Goal: Task Accomplishment & Management: Manage account settings

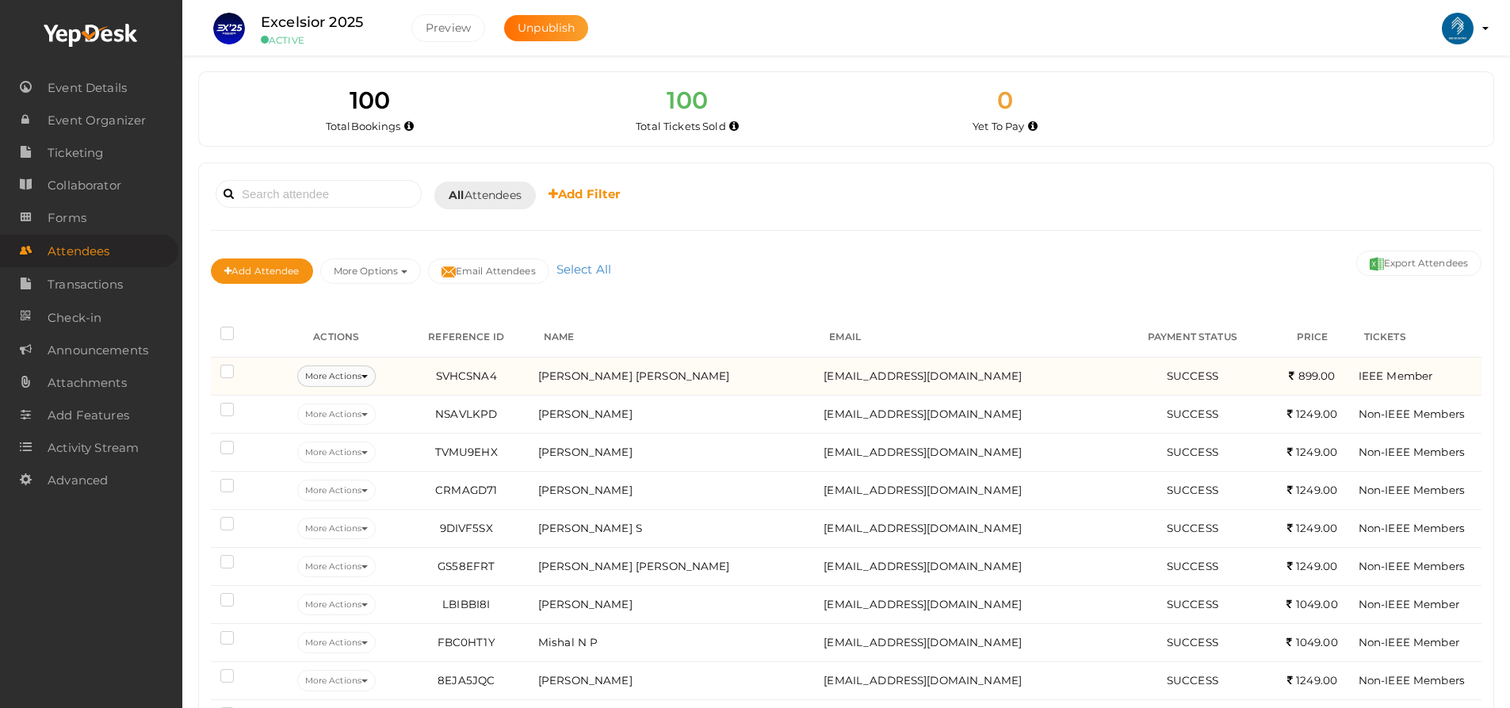
click at [365, 373] on button "More Actions" at bounding box center [336, 375] width 78 height 21
click at [352, 414] on link "Edit Attendee" at bounding box center [362, 413] width 166 height 36
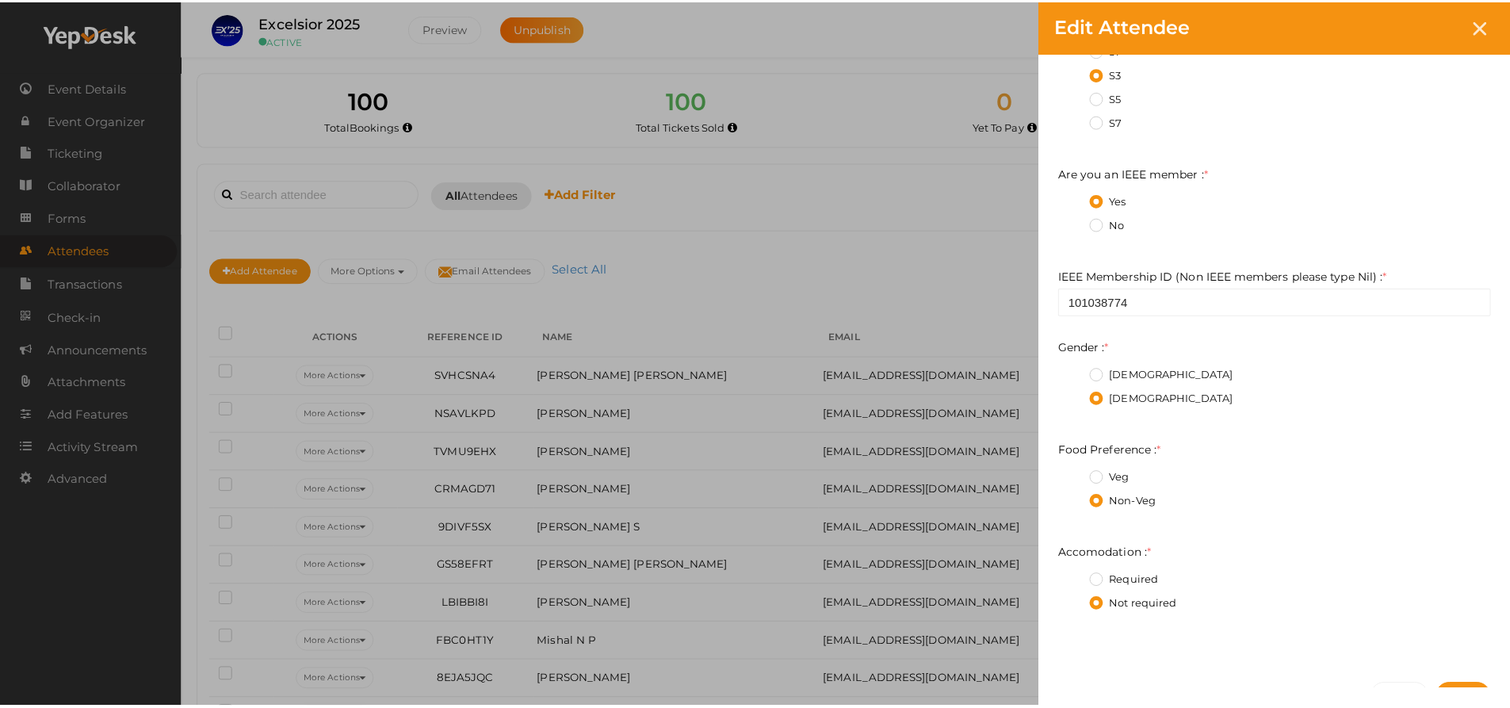
scroll to position [681, 0]
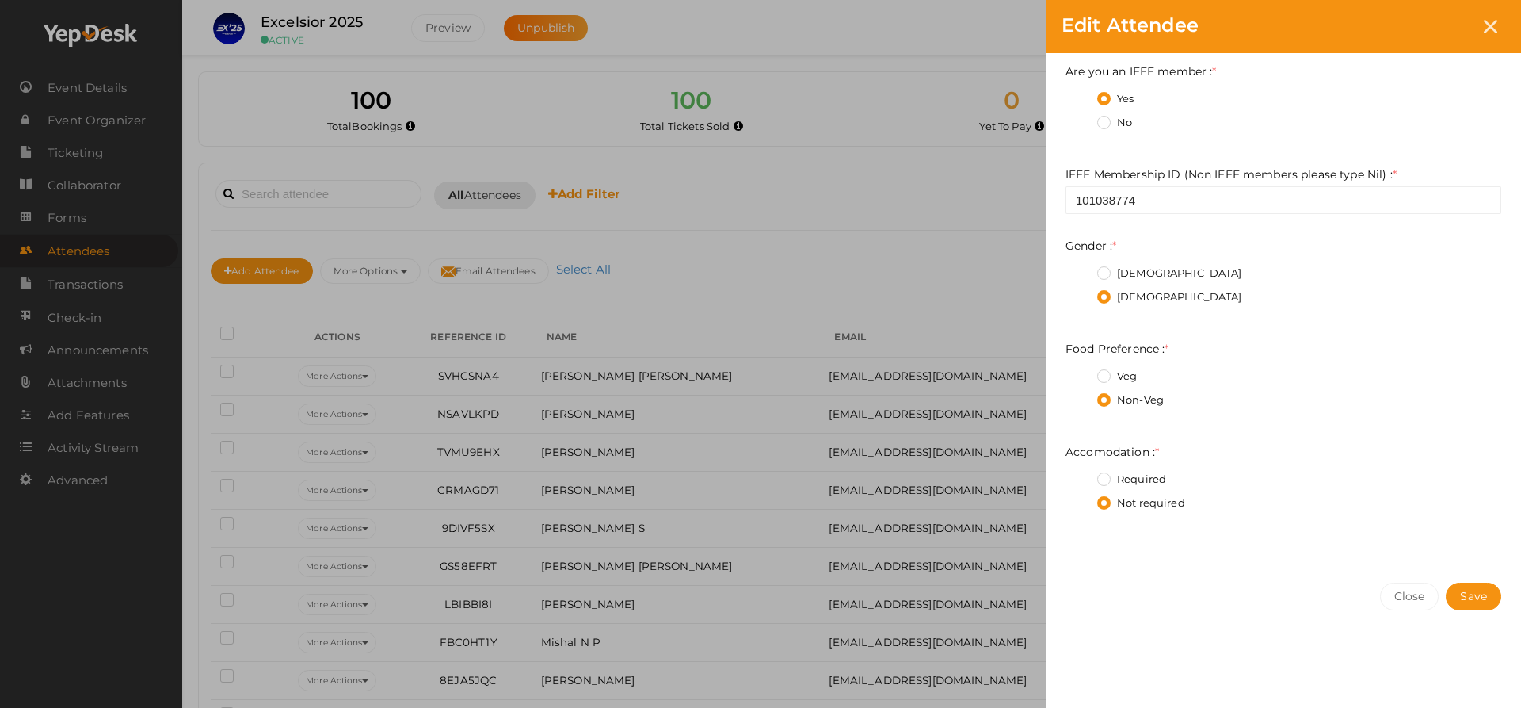
click at [601, 151] on div "Edit Attendee Attendee Id GZBXVV7N Name Libna Pulikottil Wilson This field is R…" at bounding box center [760, 354] width 1521 height 708
click at [1492, 32] on icon at bounding box center [1490, 26] width 13 height 13
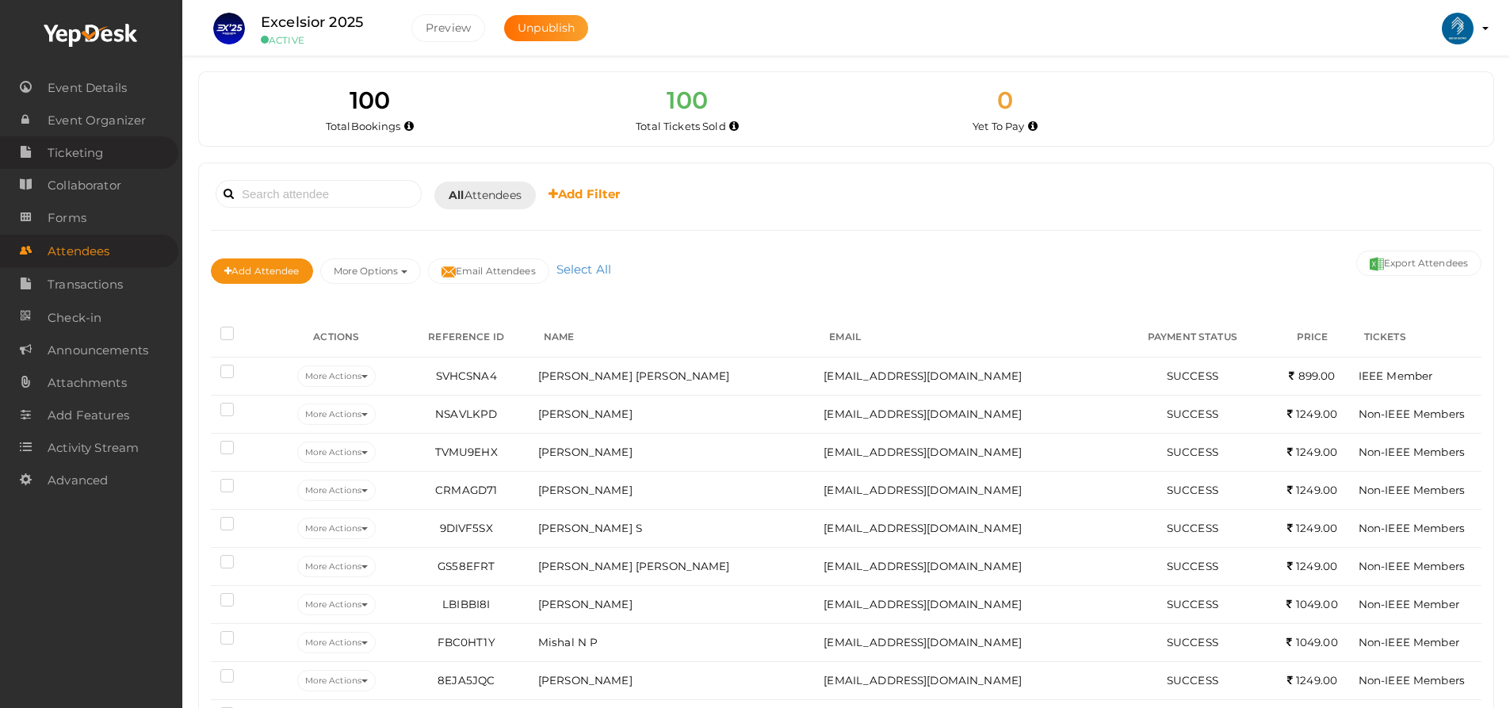
click at [105, 145] on link "Ticketing" at bounding box center [89, 152] width 178 height 32
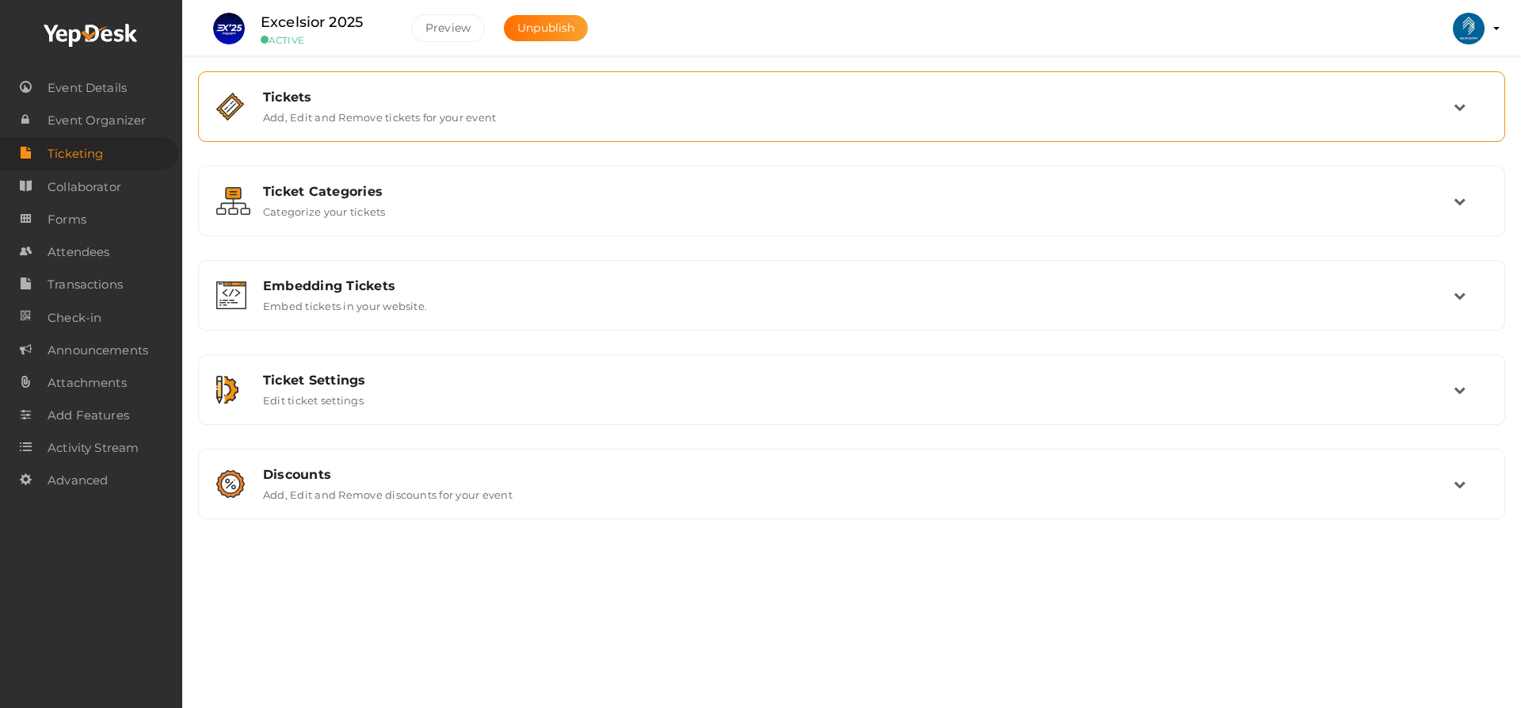
click at [1115, 82] on div "Tickets Add, Edit and Remove tickets for your event" at bounding box center [852, 106] width 1290 height 53
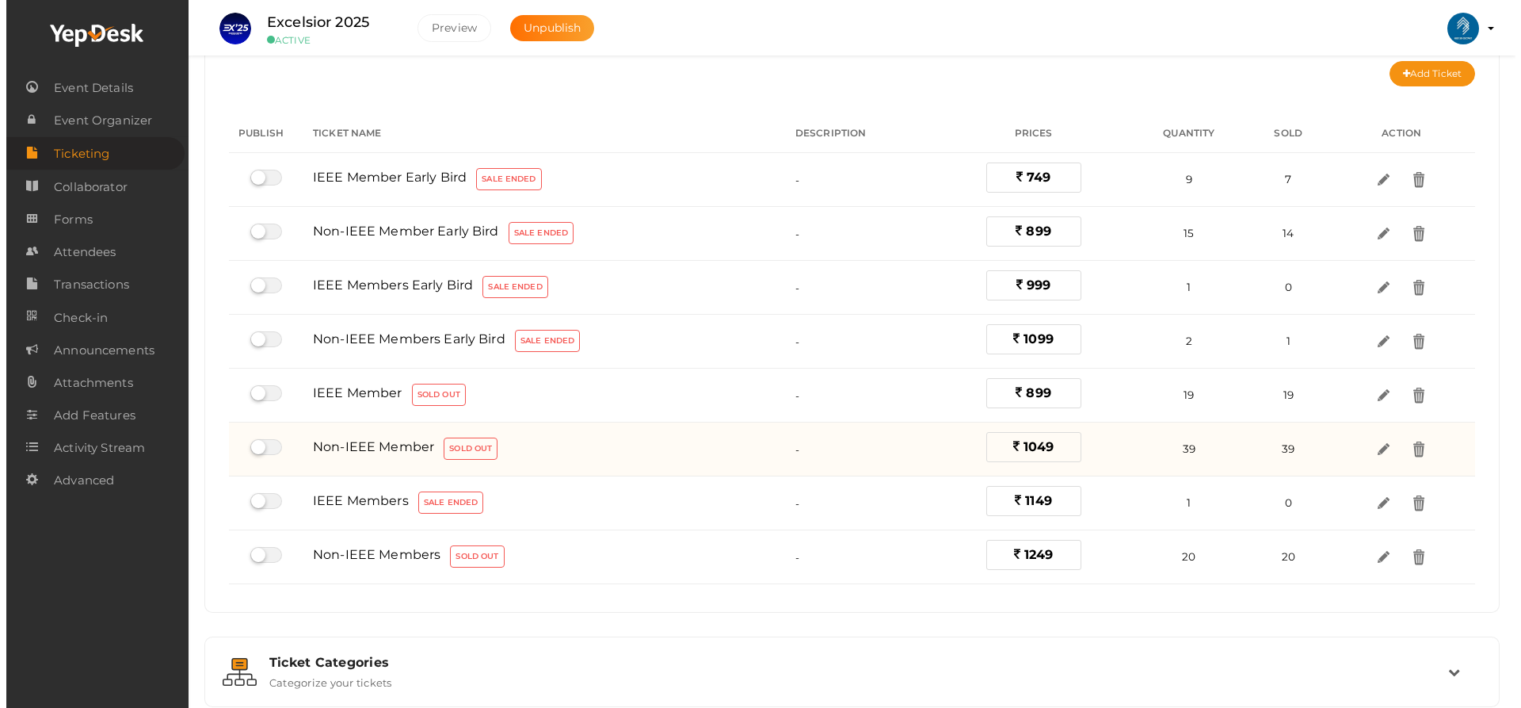
scroll to position [90, 0]
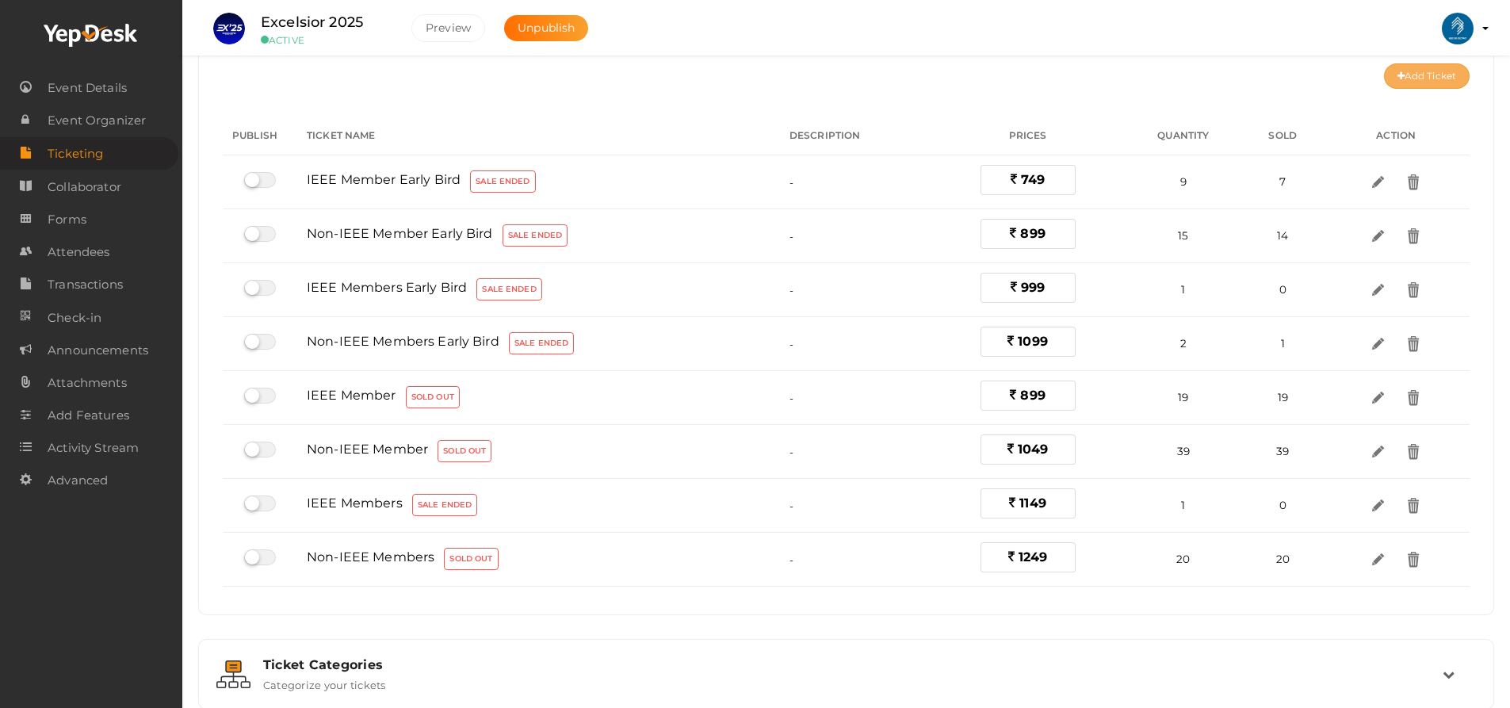
click at [1433, 82] on button "Add Ticket" at bounding box center [1427, 75] width 86 height 25
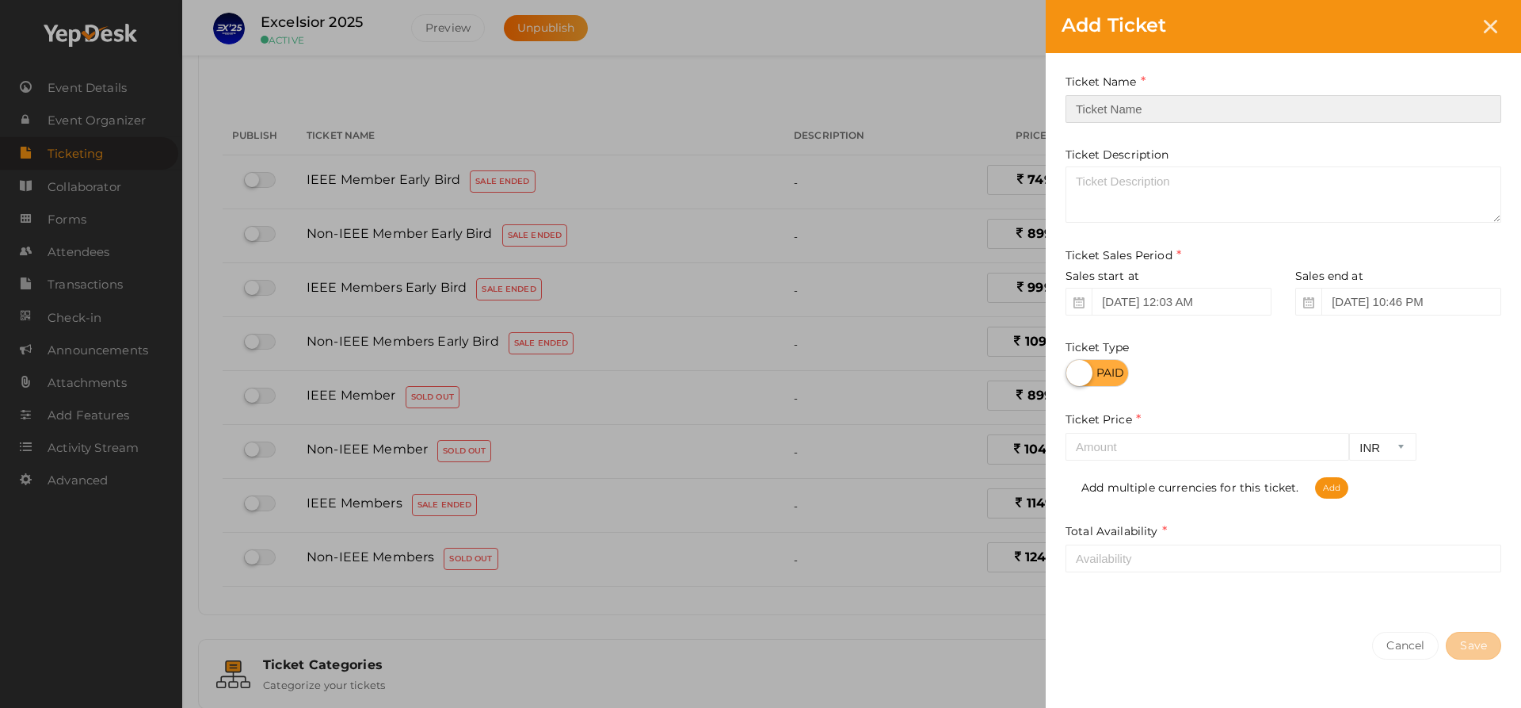
click at [1192, 119] on input "text" at bounding box center [1284, 109] width 436 height 28
type input "IEEE Member Late Bird"
click at [1359, 297] on input "Sep 14, 2025 10:46 PM" at bounding box center [1412, 302] width 180 height 28
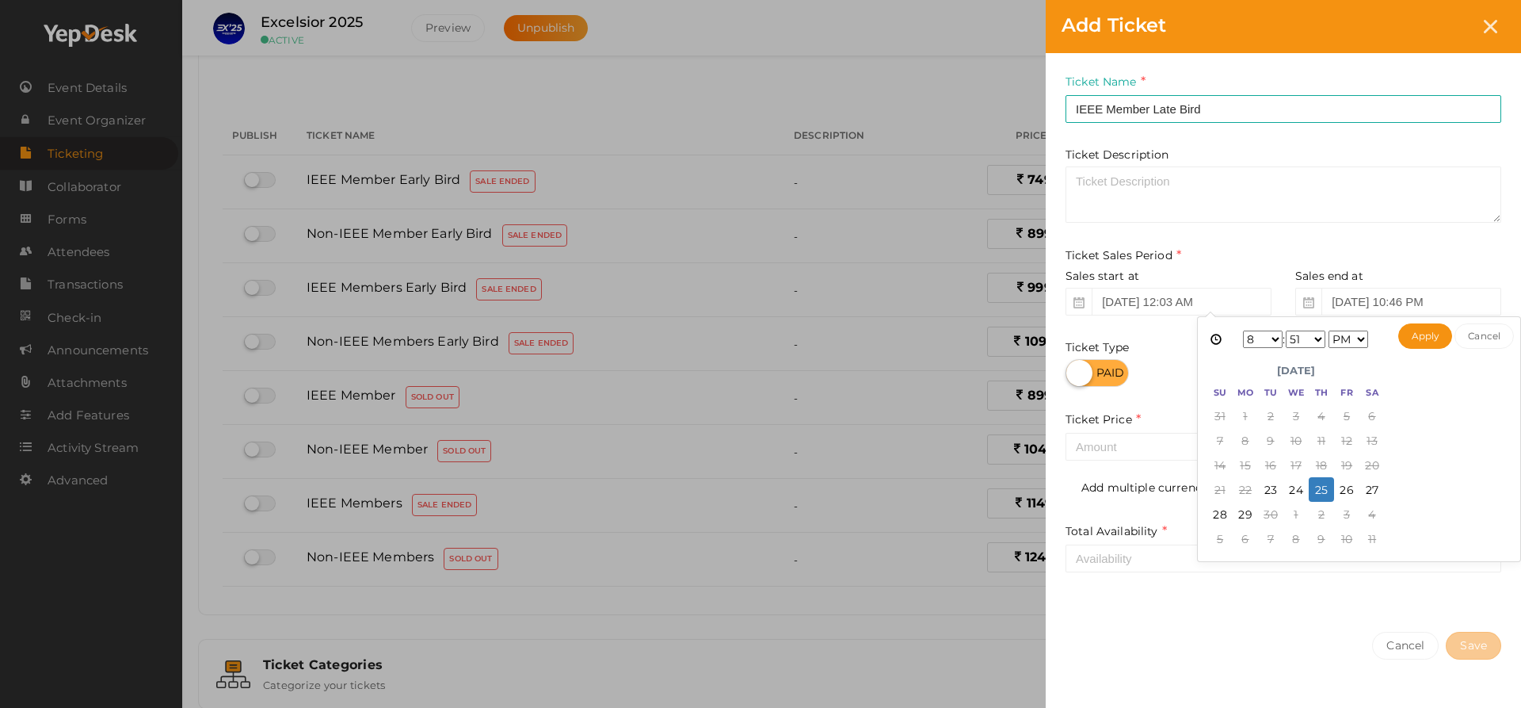
click at [1270, 341] on select "1 2 3 4 5 6 7 8 9 10 11 12" at bounding box center [1263, 338] width 40 height 17
click at [1264, 336] on select "1 2 3 4 5 6 7 8 9 10 11 12" at bounding box center [1263, 338] width 40 height 17
click at [1269, 340] on select "1 2 3 4 5 6 7 8 9 10 11 12" at bounding box center [1263, 338] width 40 height 17
click at [1315, 332] on select "00 01 02 03 04 05 06 07 08 09 10 11 12 13 14 15 16 17 18 19 20 21 22 23 24 25 2…" at bounding box center [1306, 338] width 40 height 17
type input "Sep 25, 2025 11:59 PM"
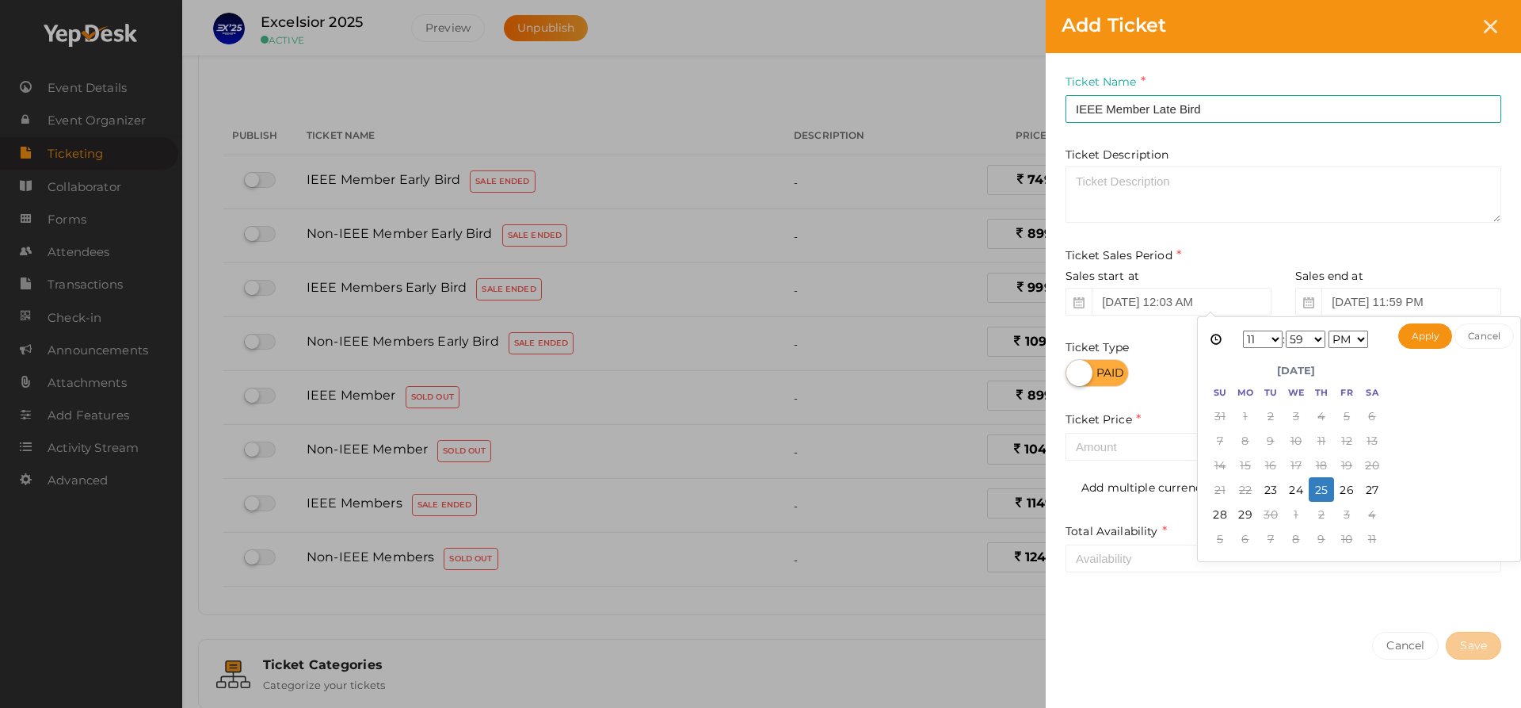
click at [1338, 624] on div "Cancel Save" at bounding box center [1283, 677] width 475 height 123
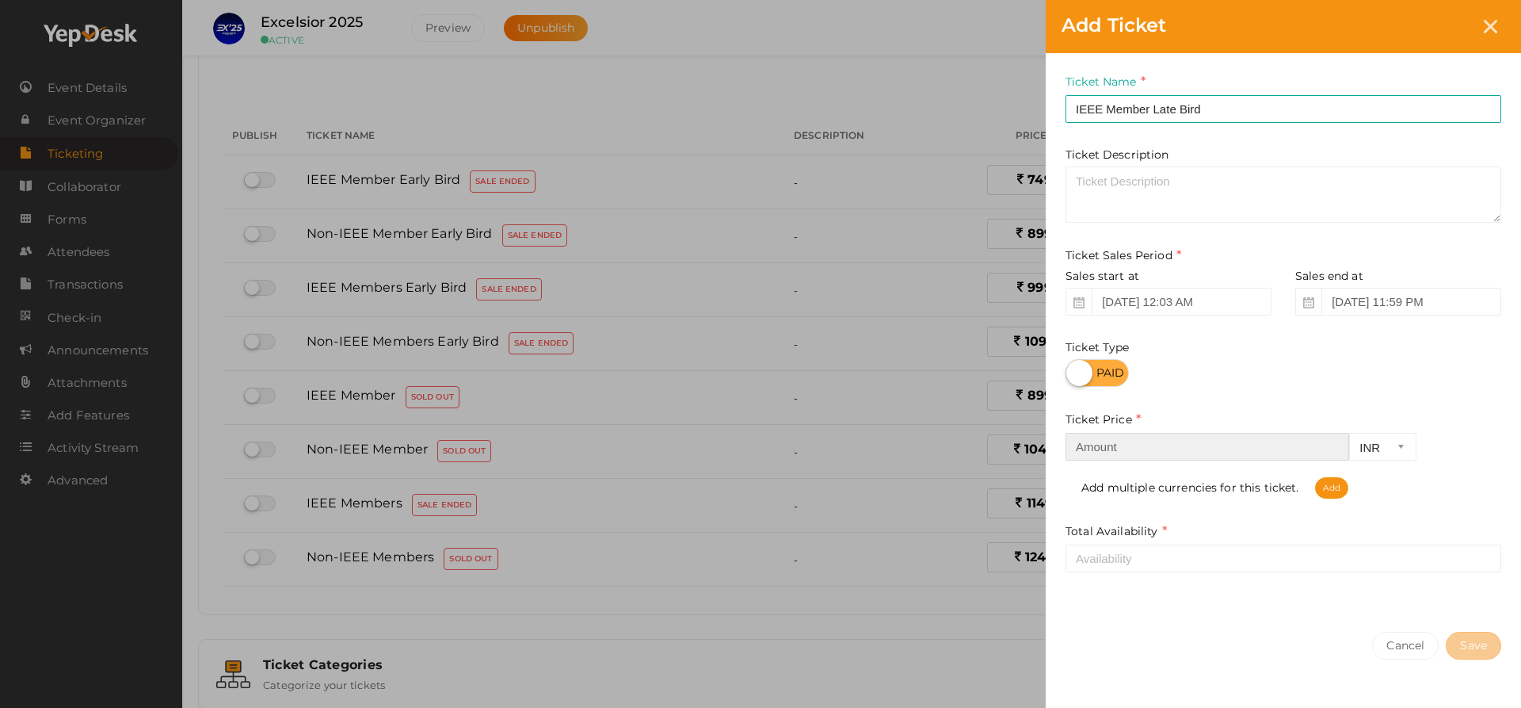
click at [1181, 452] on input "number" at bounding box center [1208, 447] width 284 height 28
type input "1299"
click at [1225, 566] on input "number" at bounding box center [1284, 558] width 436 height 28
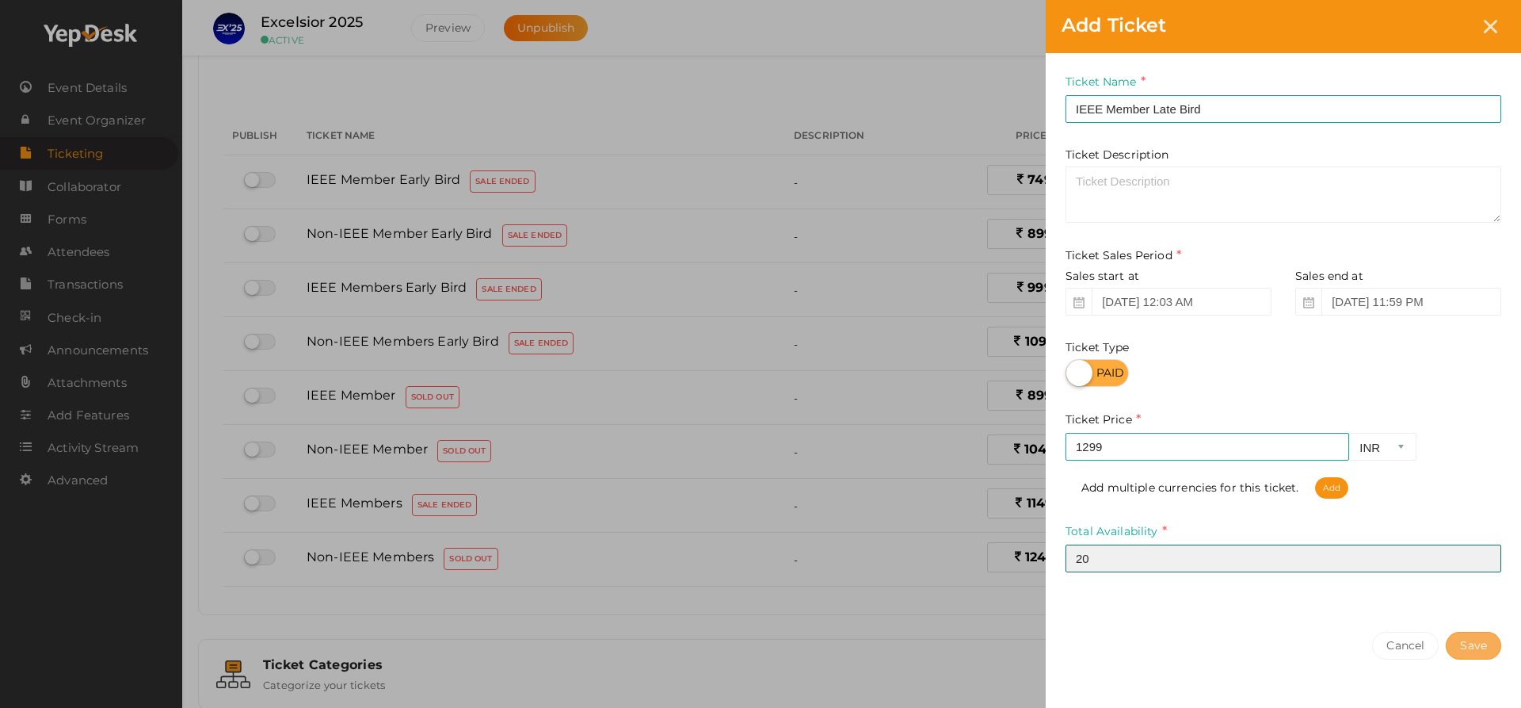
type input "20"
click at [1465, 644] on button "Save" at bounding box center [1473, 646] width 55 height 28
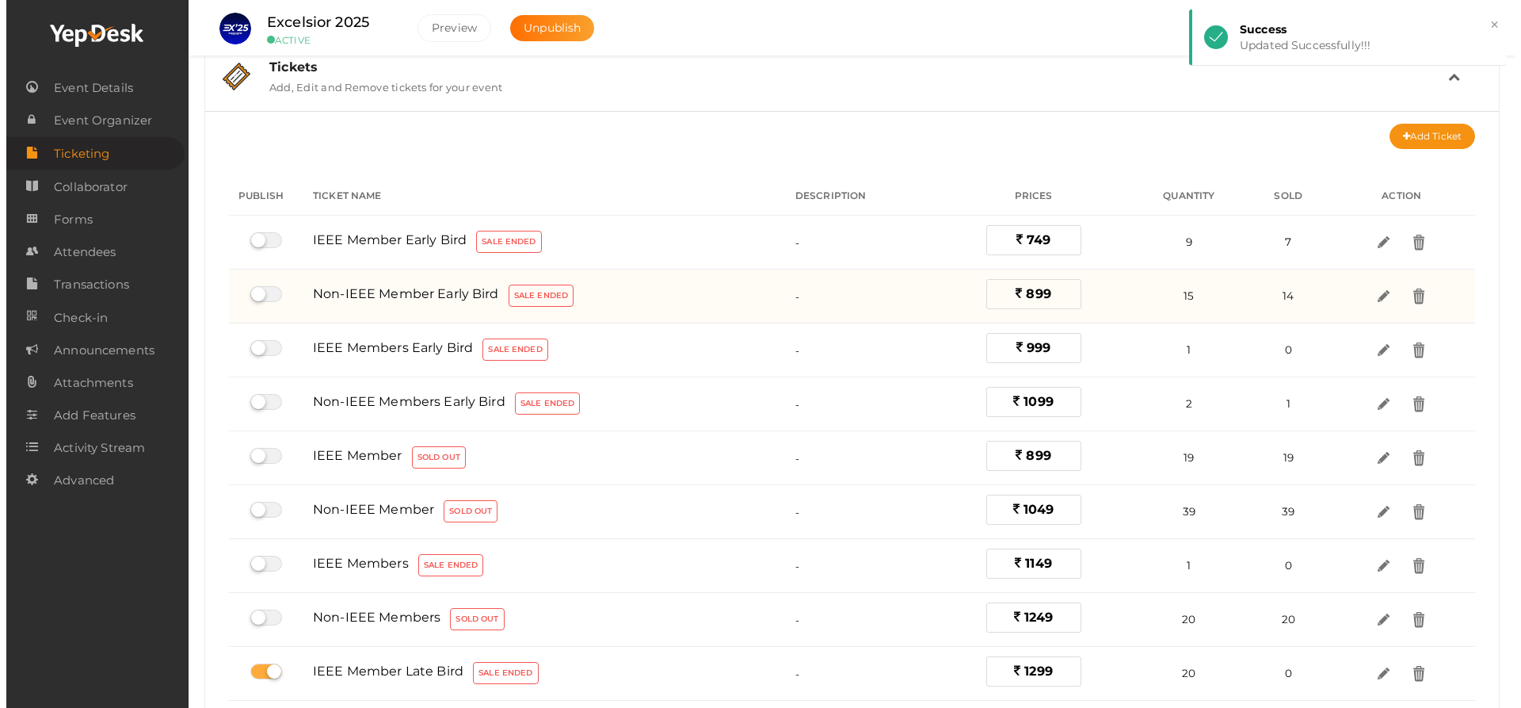
scroll to position [32, 0]
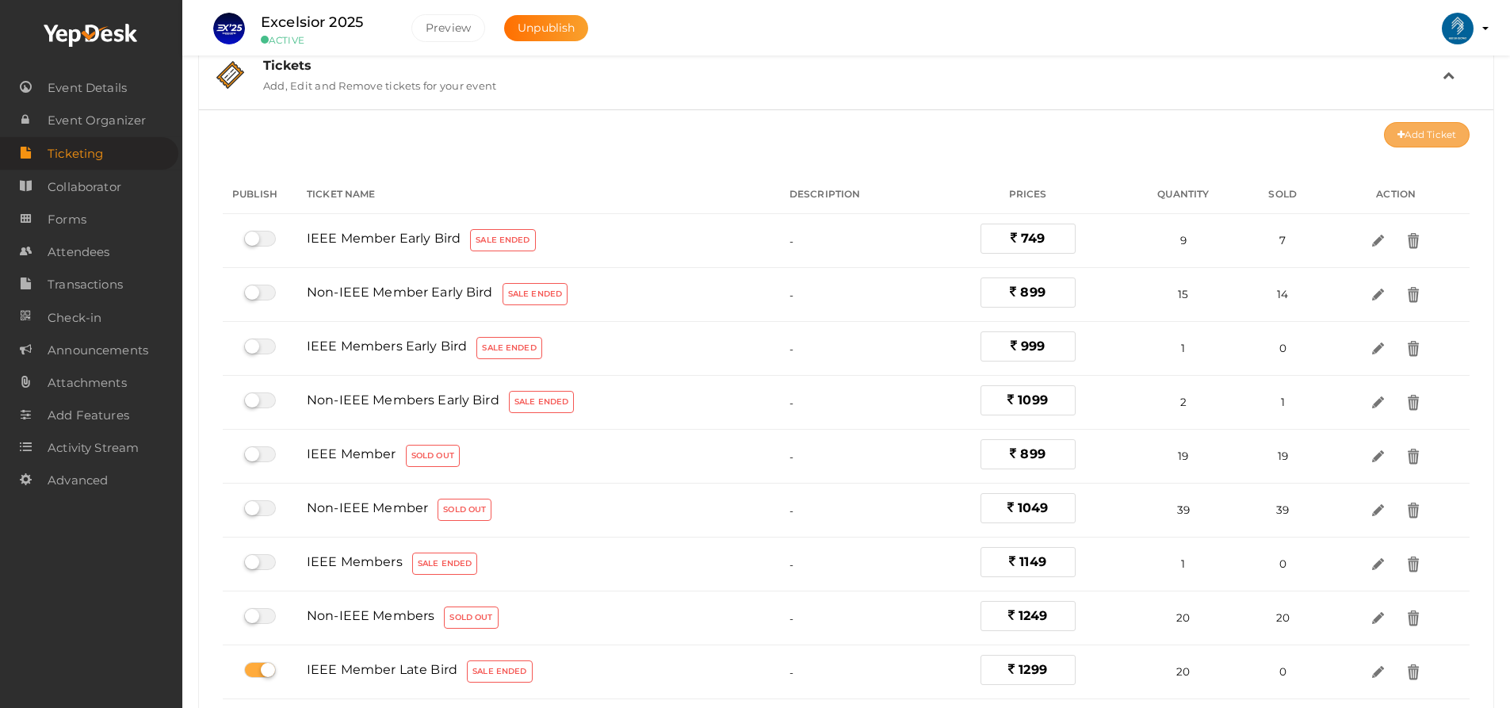
click at [1407, 136] on button "Add Ticket" at bounding box center [1427, 134] width 86 height 25
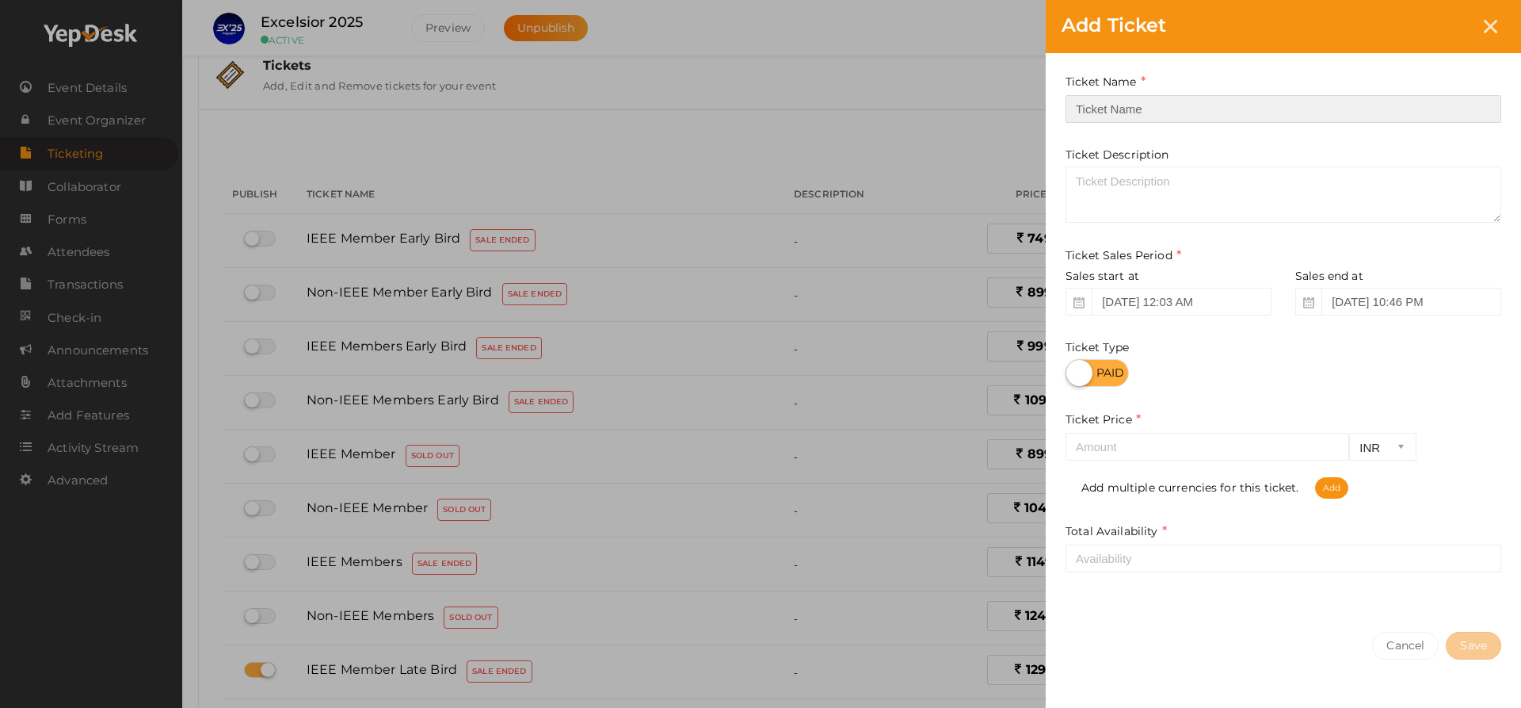
click at [1391, 116] on input "text" at bounding box center [1284, 109] width 436 height 28
type input "Non-IEE Member"
click at [1317, 303] on span at bounding box center [1309, 302] width 26 height 28
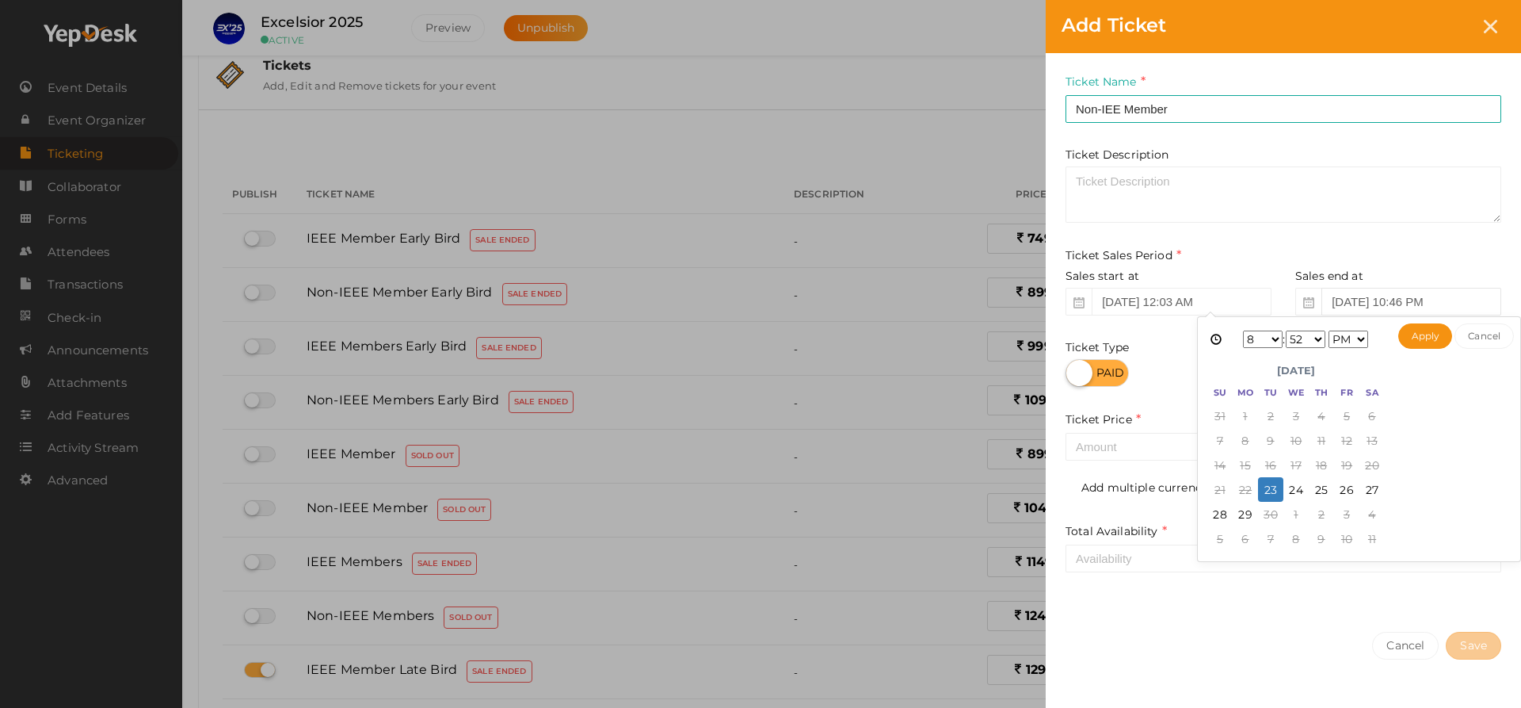
click at [1371, 300] on input "Sep 14, 2025 10:46 PM" at bounding box center [1412, 302] width 180 height 28
click at [1275, 339] on select "1 2 3 4 5 6 7 8 9 10 11 12" at bounding box center [1263, 338] width 40 height 17
click at [1260, 337] on select "1 2 3 4 5 6 7 8 9 10 11 12" at bounding box center [1263, 338] width 40 height 17
drag, startPoint x: 1304, startPoint y: 341, endPoint x: 1298, endPoint y: 257, distance: 84.2
click at [1298, 257] on body "Discover Events How it works Powerful Registration / Ticketing Start selling yo…" at bounding box center [760, 322] width 1521 height 708
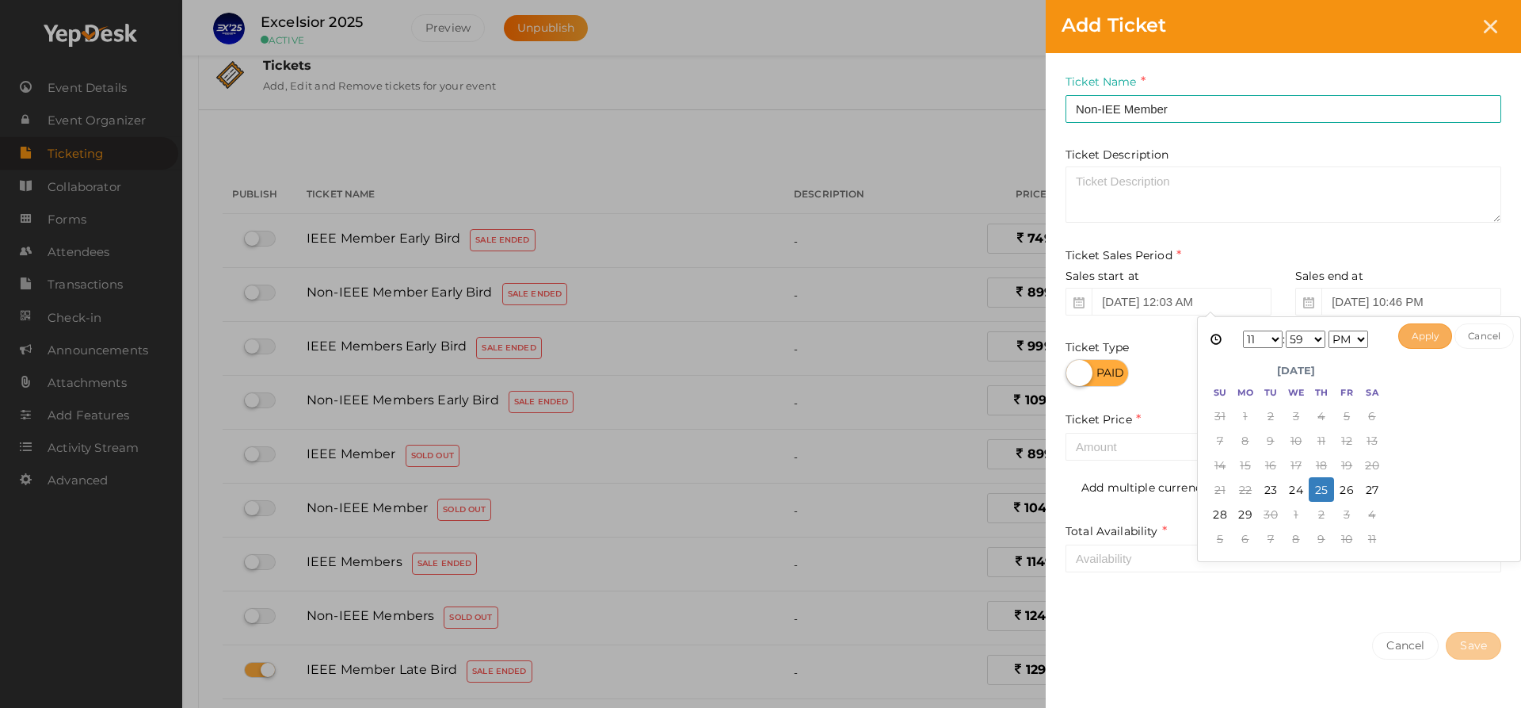
click at [1422, 332] on button "Apply" at bounding box center [1426, 335] width 55 height 25
type input "Sep 25, 2025 11:59 PM"
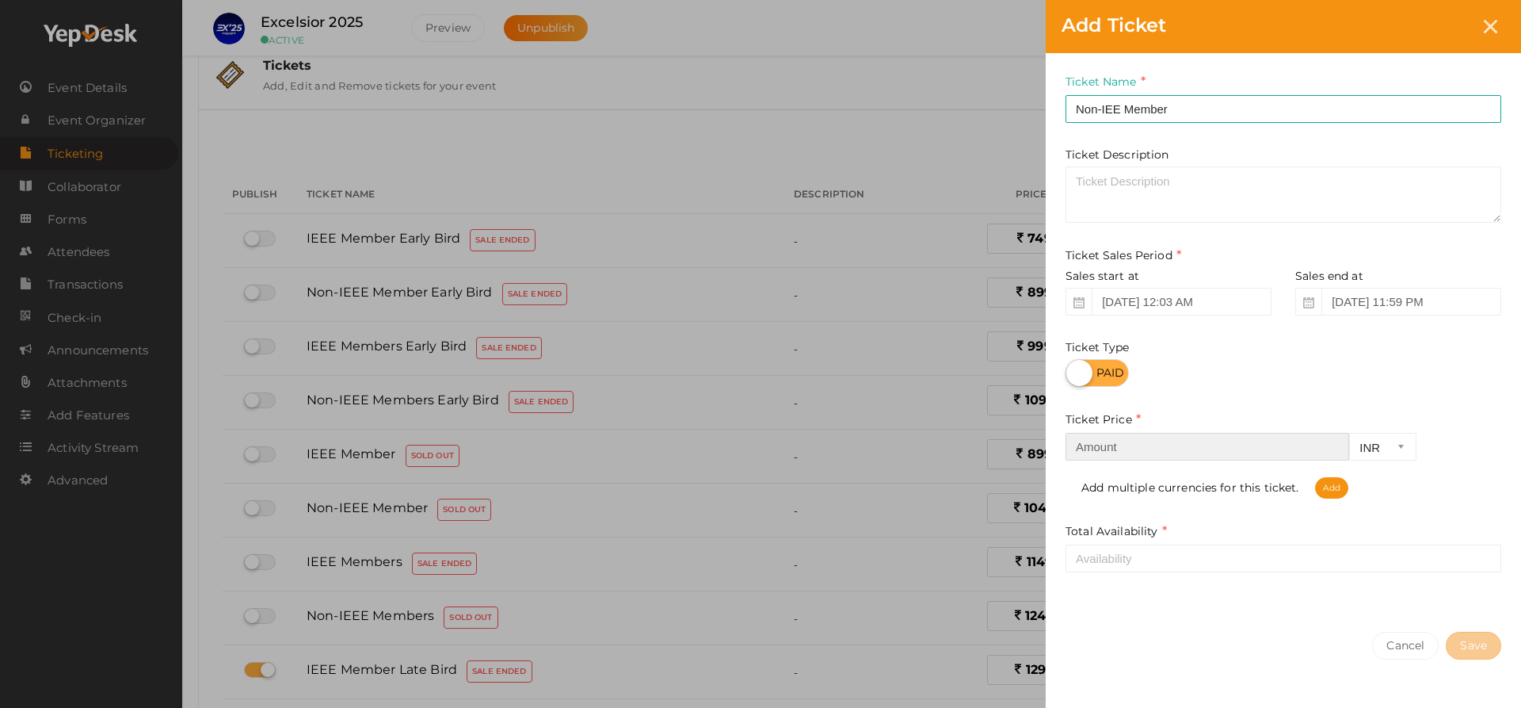
click at [1123, 449] on input "number" at bounding box center [1208, 447] width 284 height 28
type input "1459"
click at [1193, 563] on input "number" at bounding box center [1284, 558] width 436 height 28
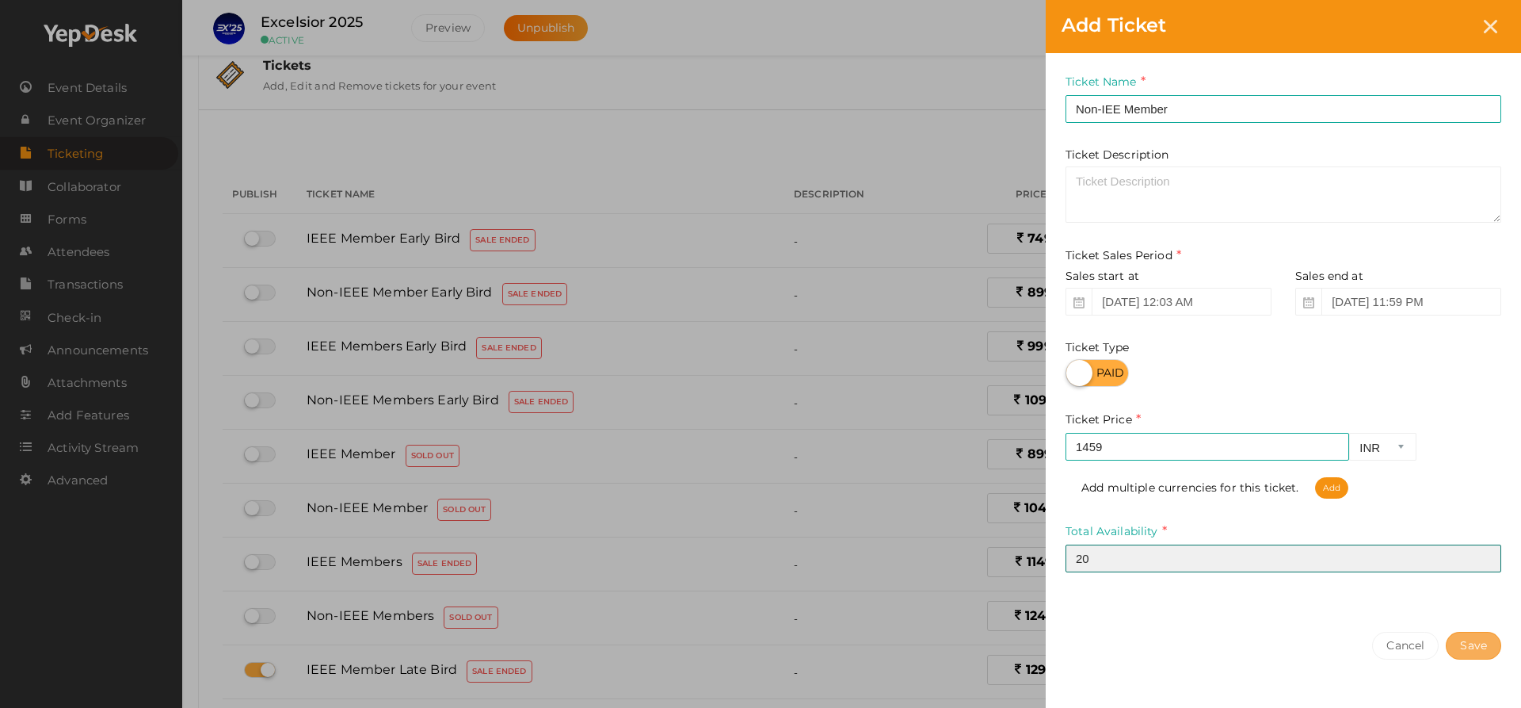
type input "20"
click at [1473, 641] on button "Save" at bounding box center [1473, 646] width 55 height 28
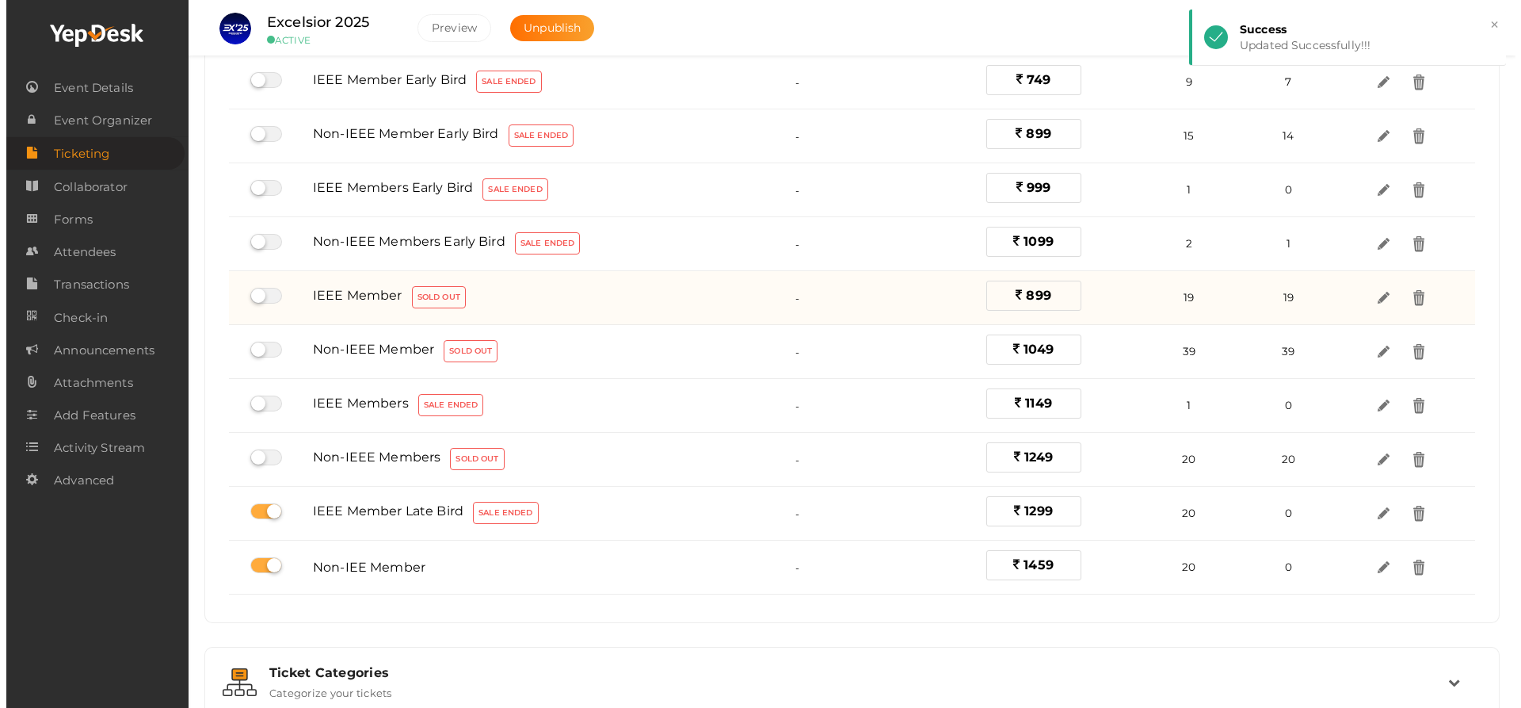
scroll to position [191, 0]
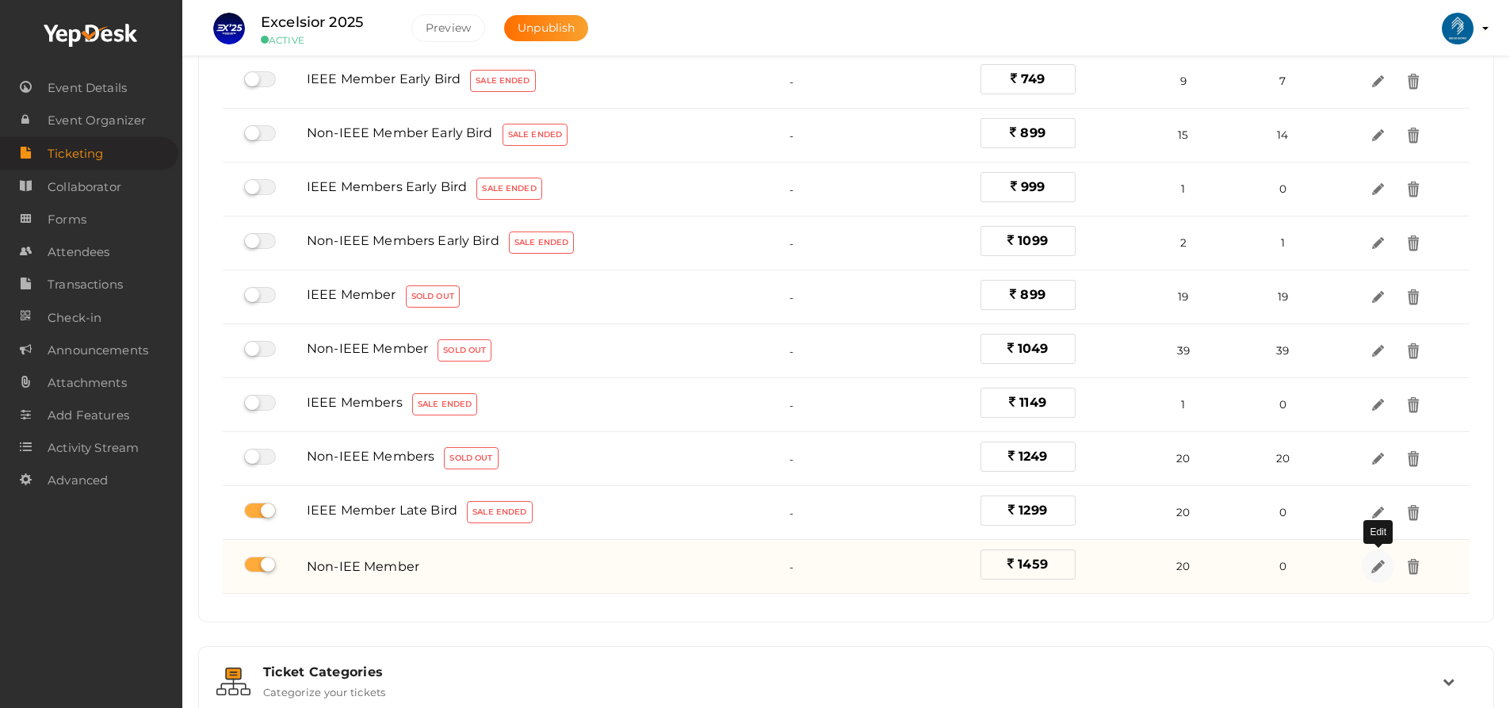
click at [1376, 568] on img at bounding box center [1378, 566] width 18 height 18
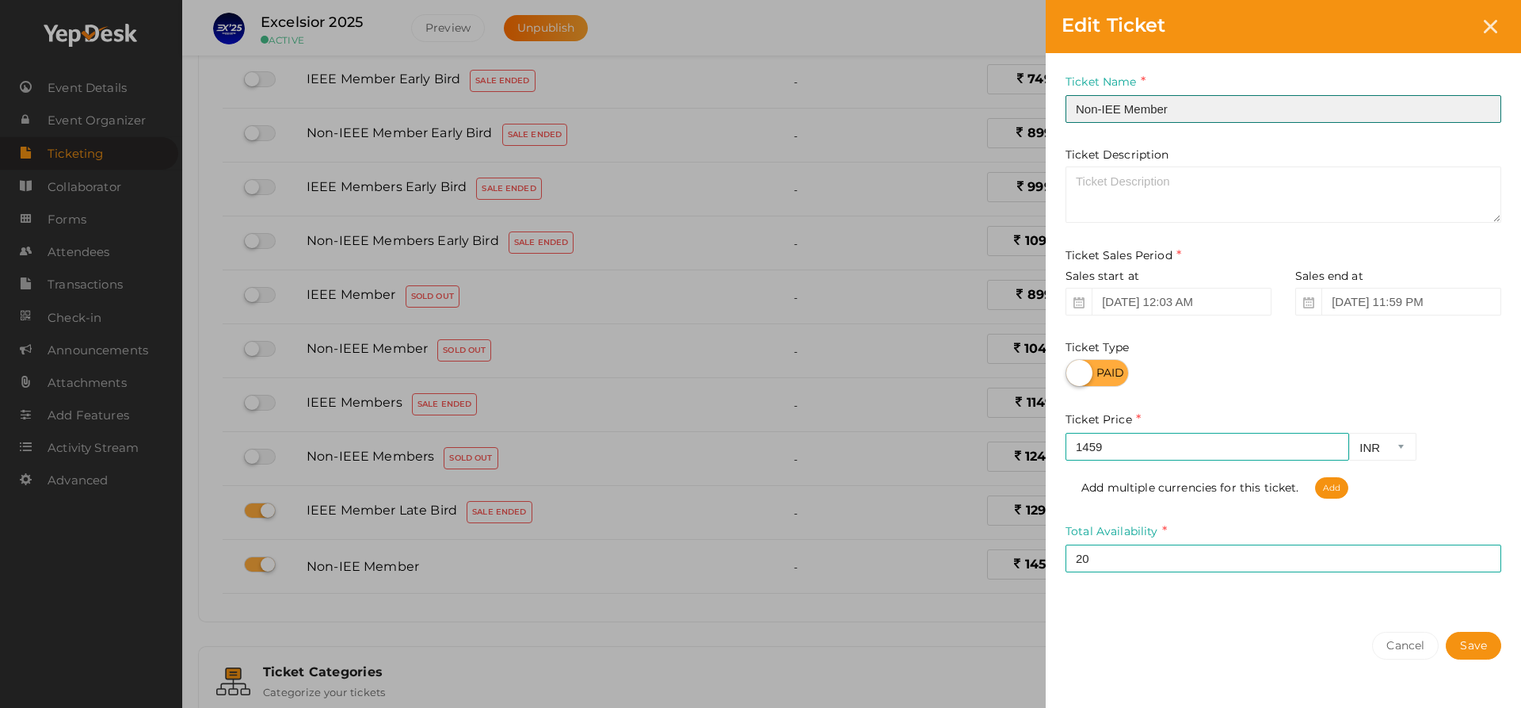
click at [1239, 109] on input "Non-IEE Member" at bounding box center [1284, 109] width 436 height 28
type input "Non-IEE Member Late Bird"
click at [1480, 641] on button "Save" at bounding box center [1473, 646] width 55 height 28
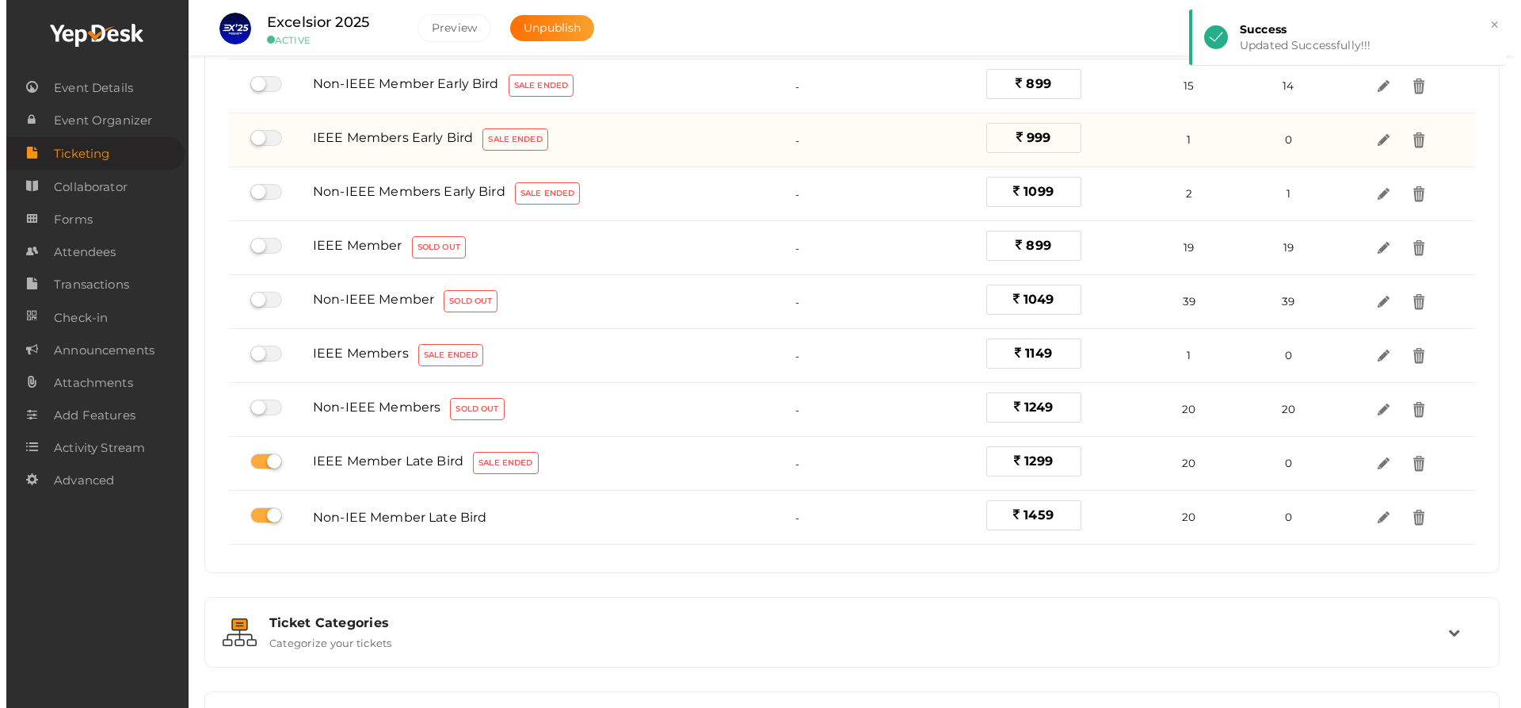
scroll to position [241, 0]
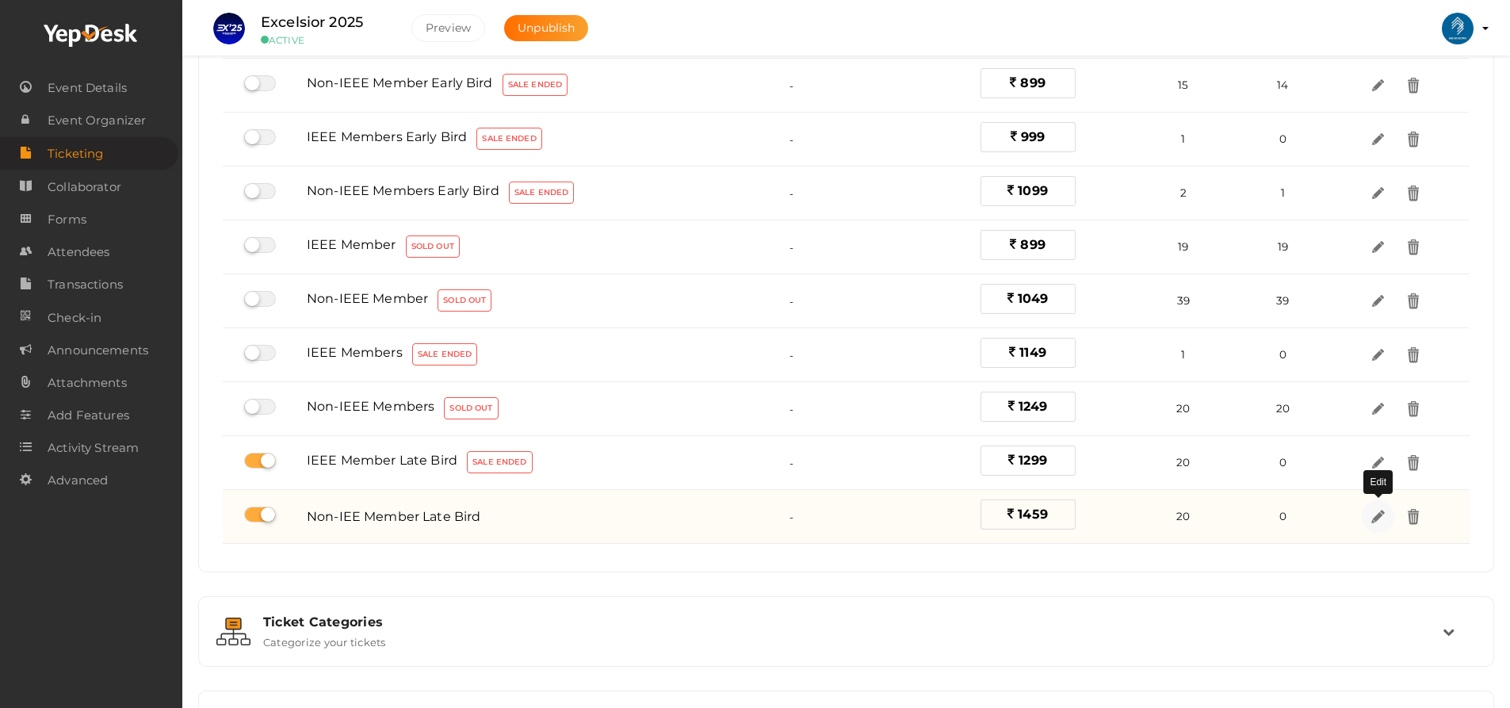
click at [1376, 521] on img at bounding box center [1378, 516] width 18 height 18
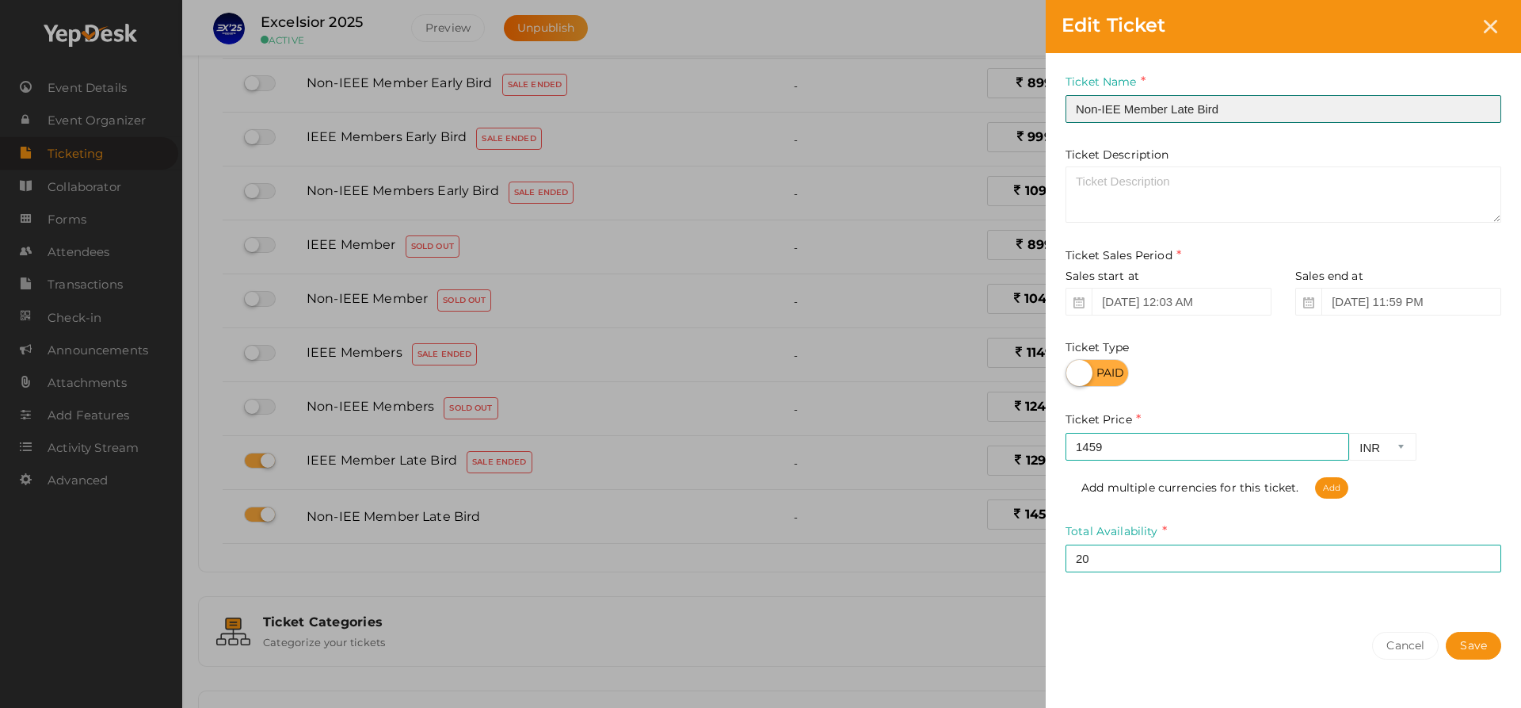
click at [1118, 109] on input "Non-IEE Member Late Bird" at bounding box center [1284, 109] width 436 height 28
type input "Non-IEEE Member Late Bird"
click at [1465, 639] on button "Save" at bounding box center [1473, 646] width 55 height 28
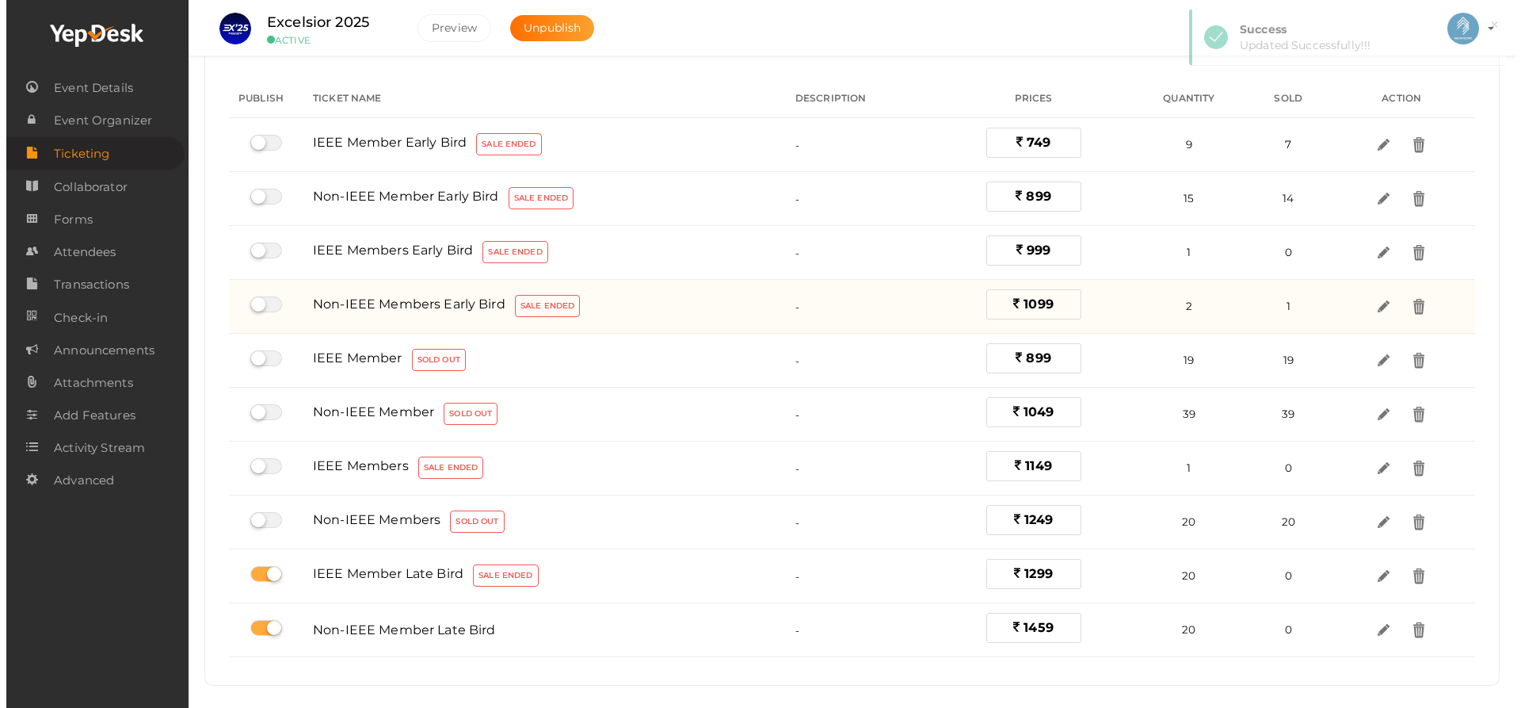
scroll to position [9, 0]
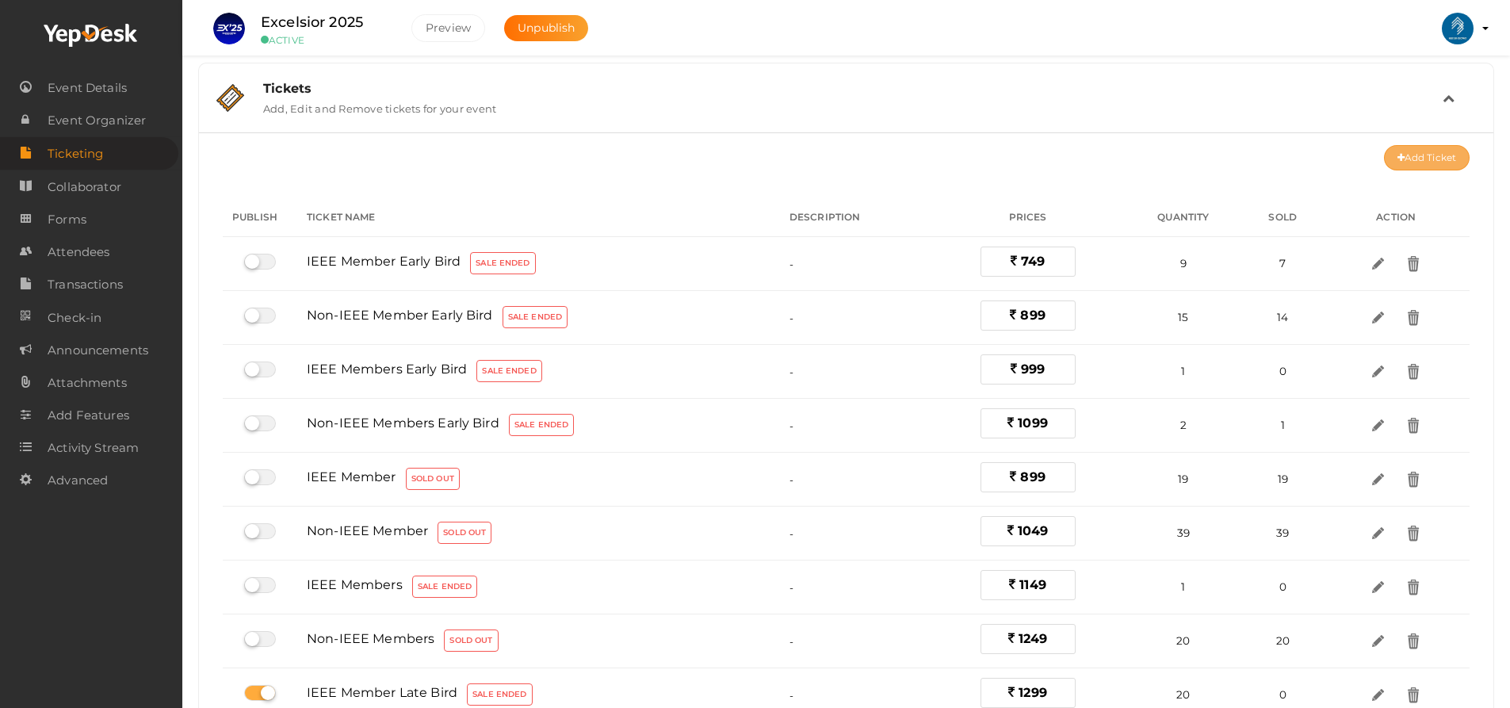
click at [1413, 152] on button "Add Ticket" at bounding box center [1427, 157] width 86 height 25
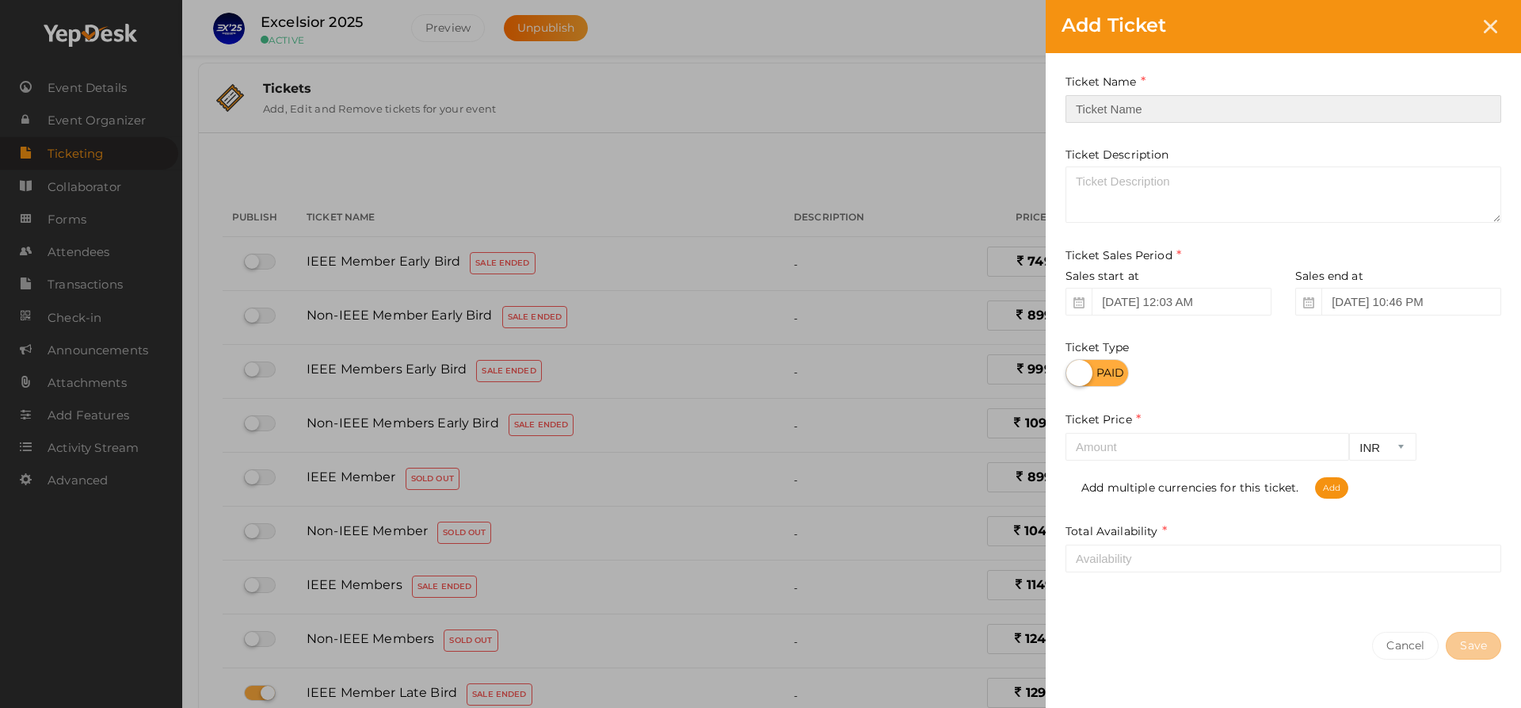
click at [1116, 100] on input "text" at bounding box center [1284, 109] width 436 height 28
click at [1319, 300] on div "Sales end at Sep 14, 2025 10:46 PM" at bounding box center [1393, 292] width 218 height 48
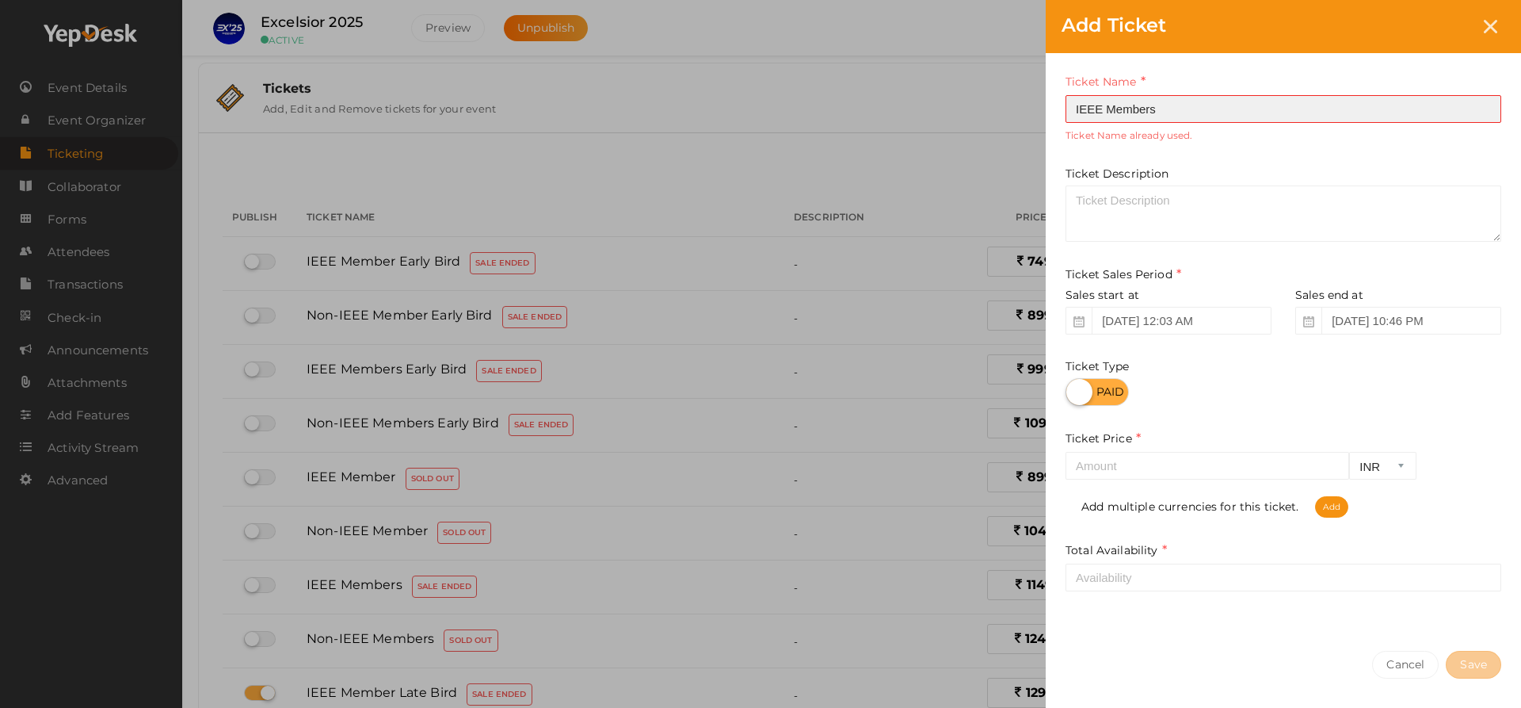
click at [1185, 118] on input "IEEE Members" at bounding box center [1284, 109] width 436 height 28
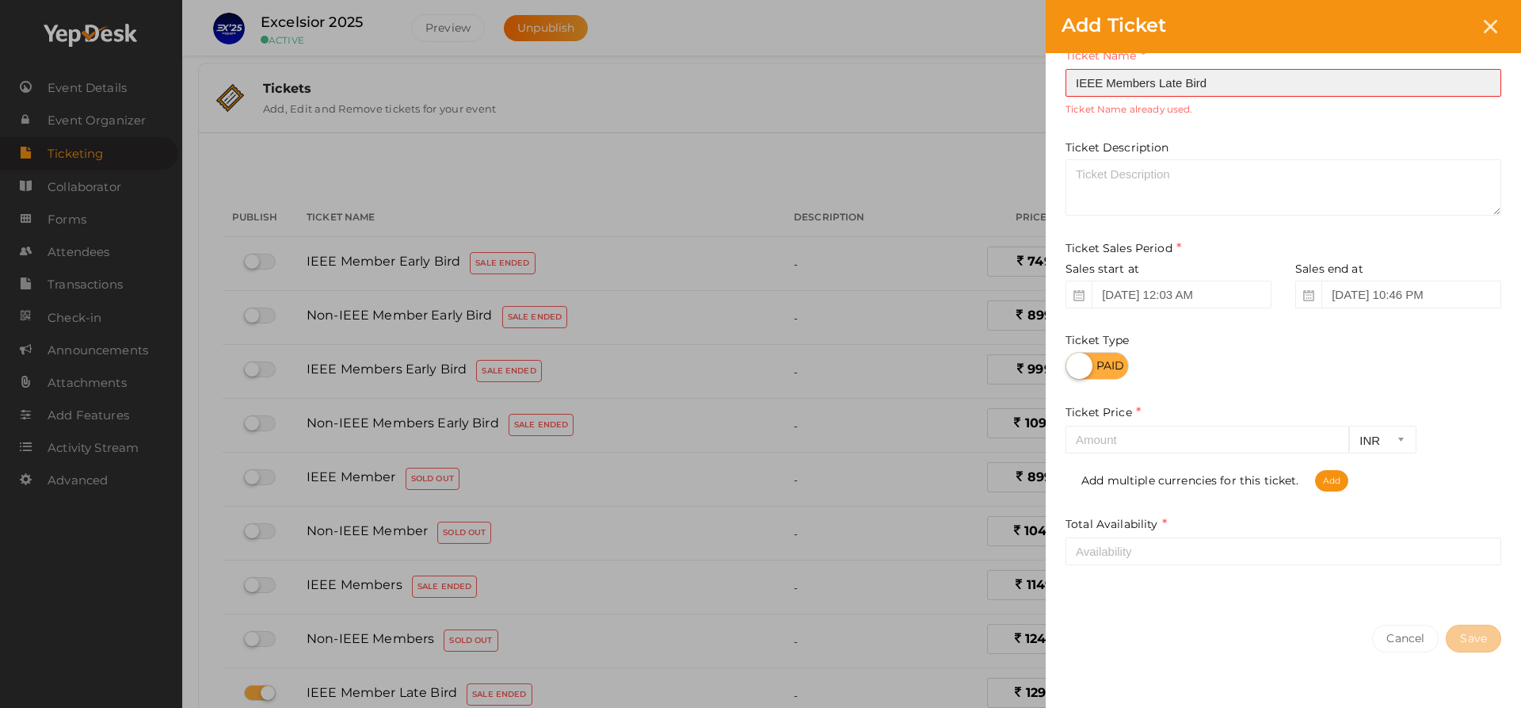
type input "IEEE Members Late Bird"
click at [1355, 290] on input "Sep 14, 2025 10:46 PM" at bounding box center [1412, 295] width 180 height 28
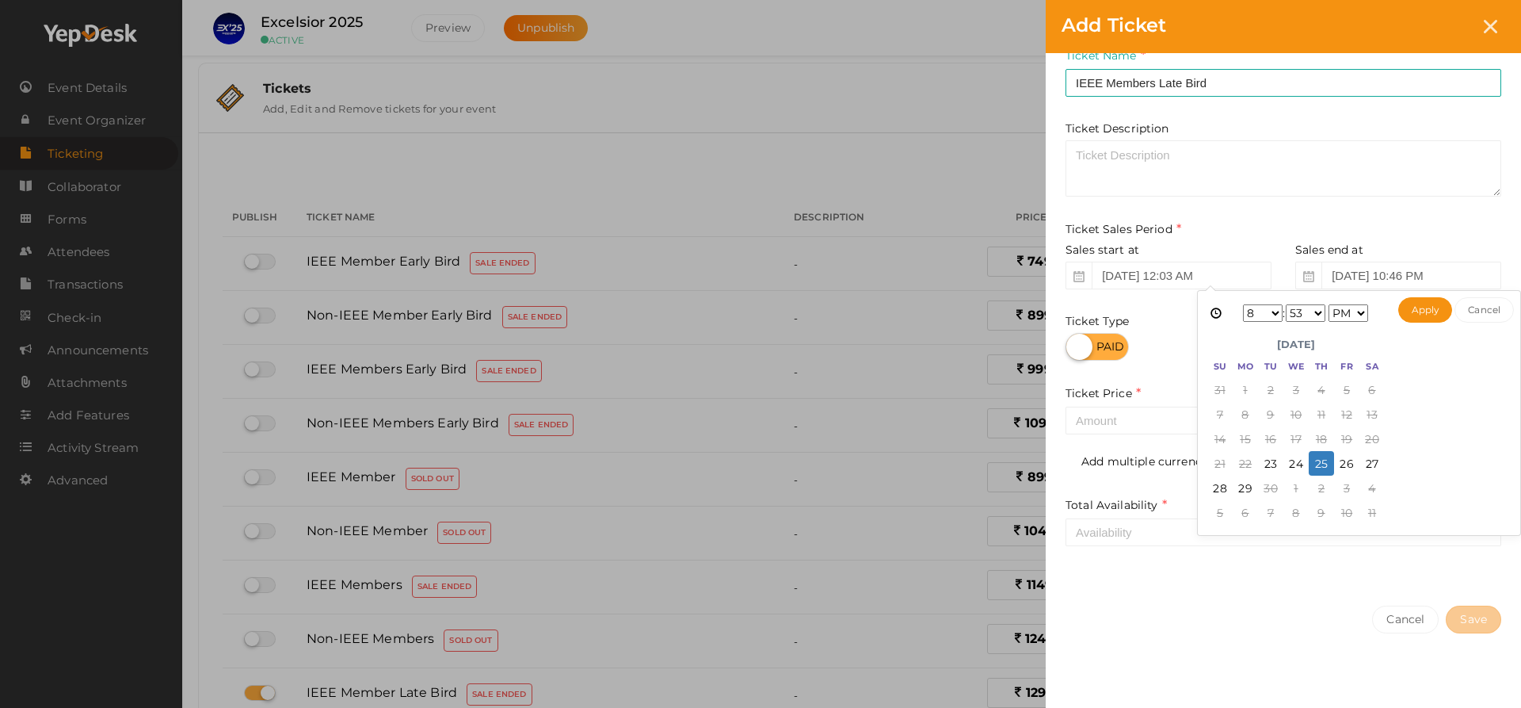
click at [1276, 309] on select "1 2 3 4 5 6 7 8 9 10 11 12" at bounding box center [1263, 312] width 40 height 17
click at [1299, 311] on select "00 01 02 03 04 05 06 07 08 09 10 11 12 13 14 15 16 17 18 19 20 21 22 23 24 25 2…" at bounding box center [1306, 312] width 40 height 17
click at [1415, 316] on button "Apply" at bounding box center [1426, 309] width 55 height 25
type input "Sep 25, 2025 11:59 PM"
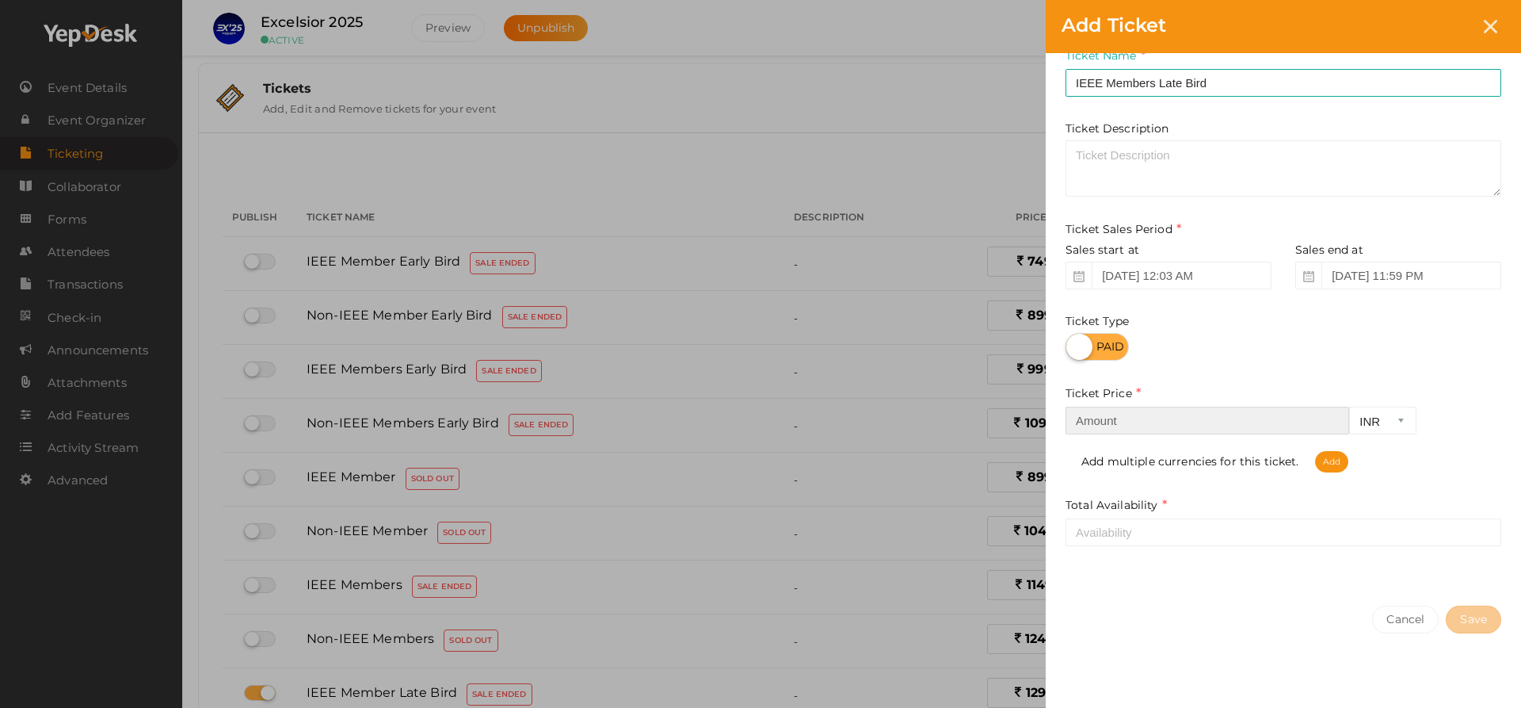
click at [1181, 416] on input "number" at bounding box center [1208, 421] width 284 height 28
type input "1599"
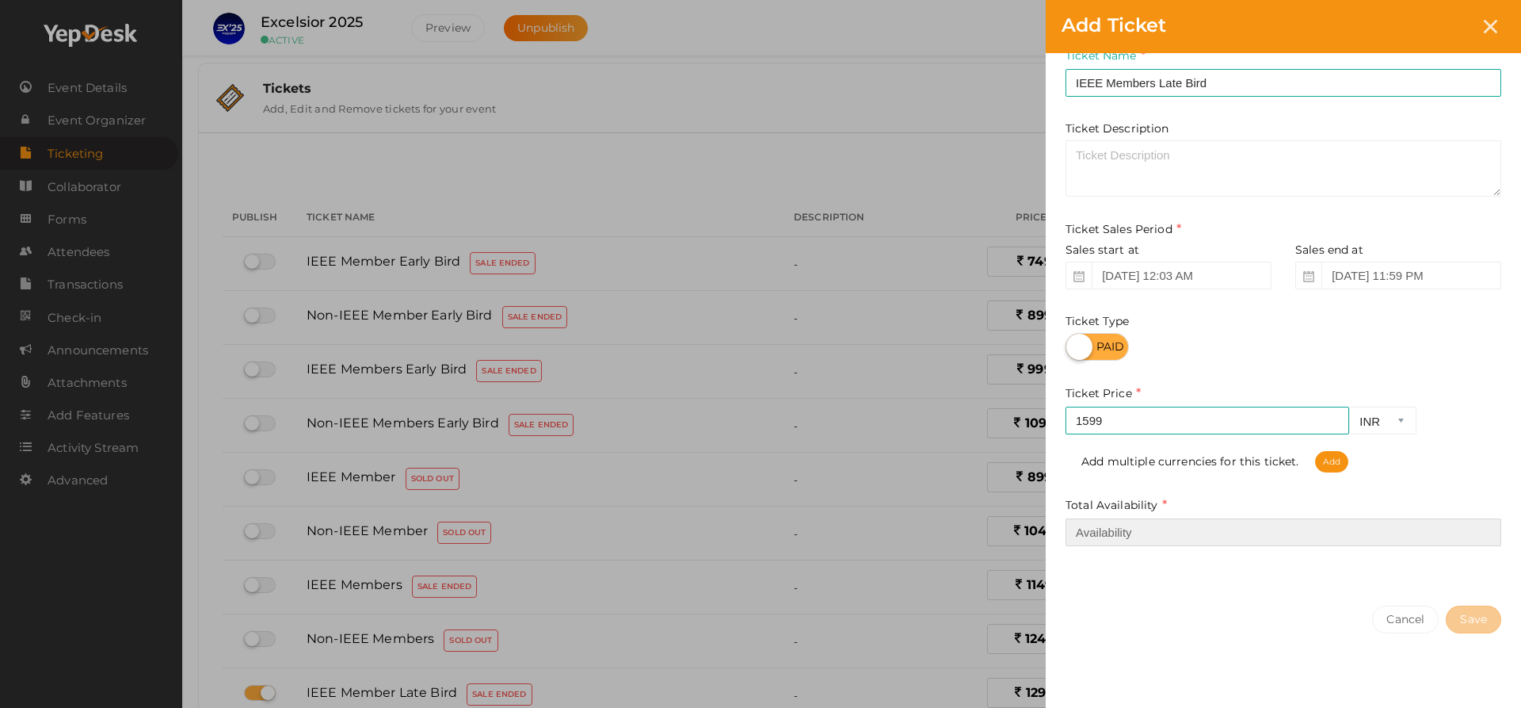
click at [1164, 527] on input "number" at bounding box center [1284, 532] width 436 height 28
type input "20"
click at [1489, 610] on button "Save" at bounding box center [1473, 619] width 55 height 28
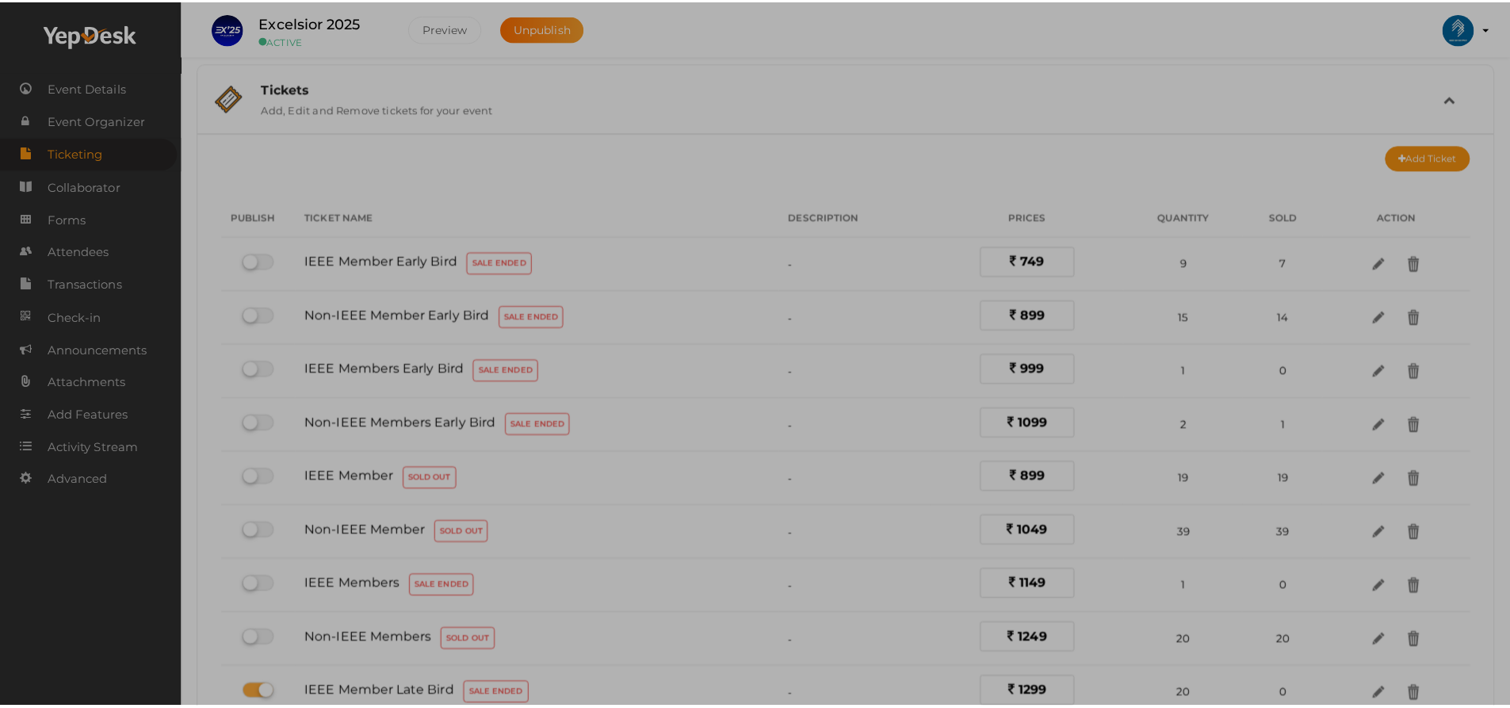
scroll to position [0, 0]
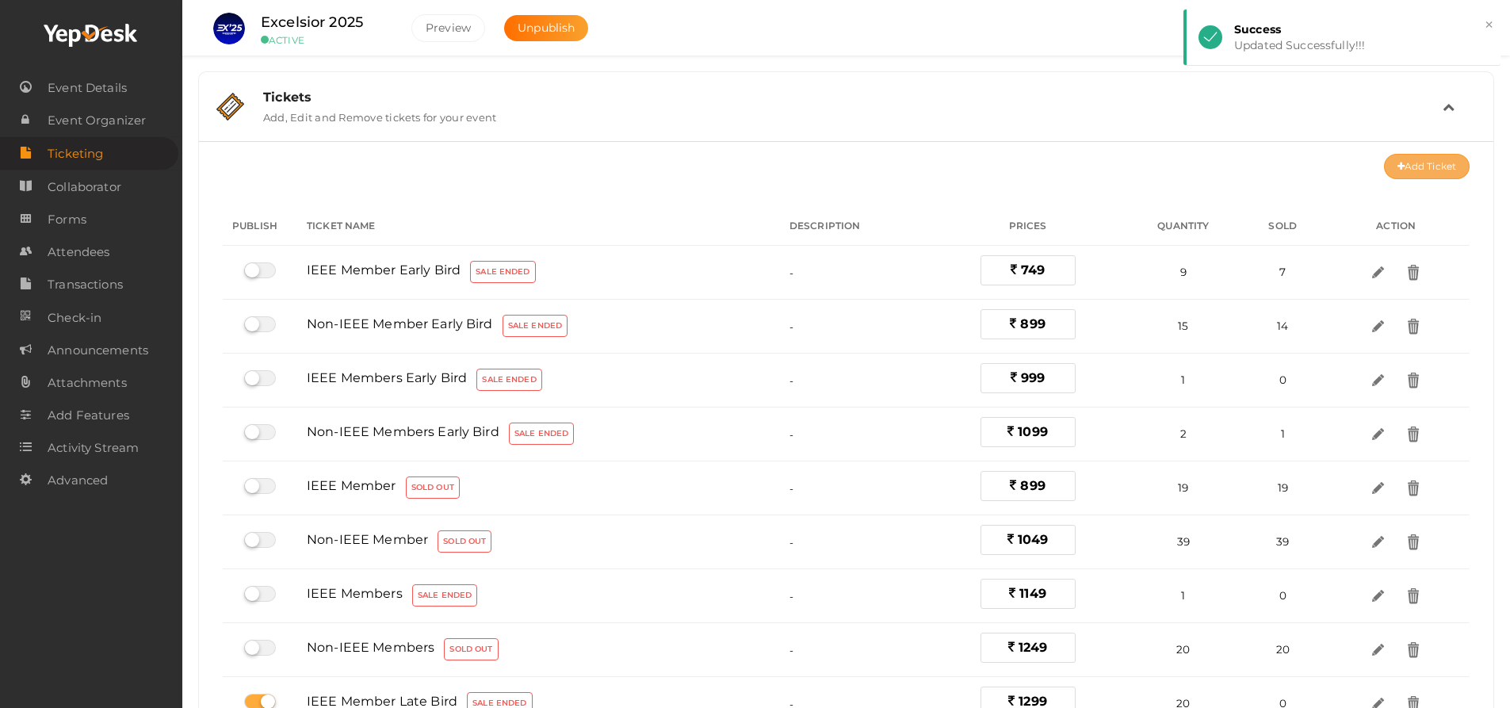
click at [1431, 166] on button "Add Ticket" at bounding box center [1427, 166] width 86 height 25
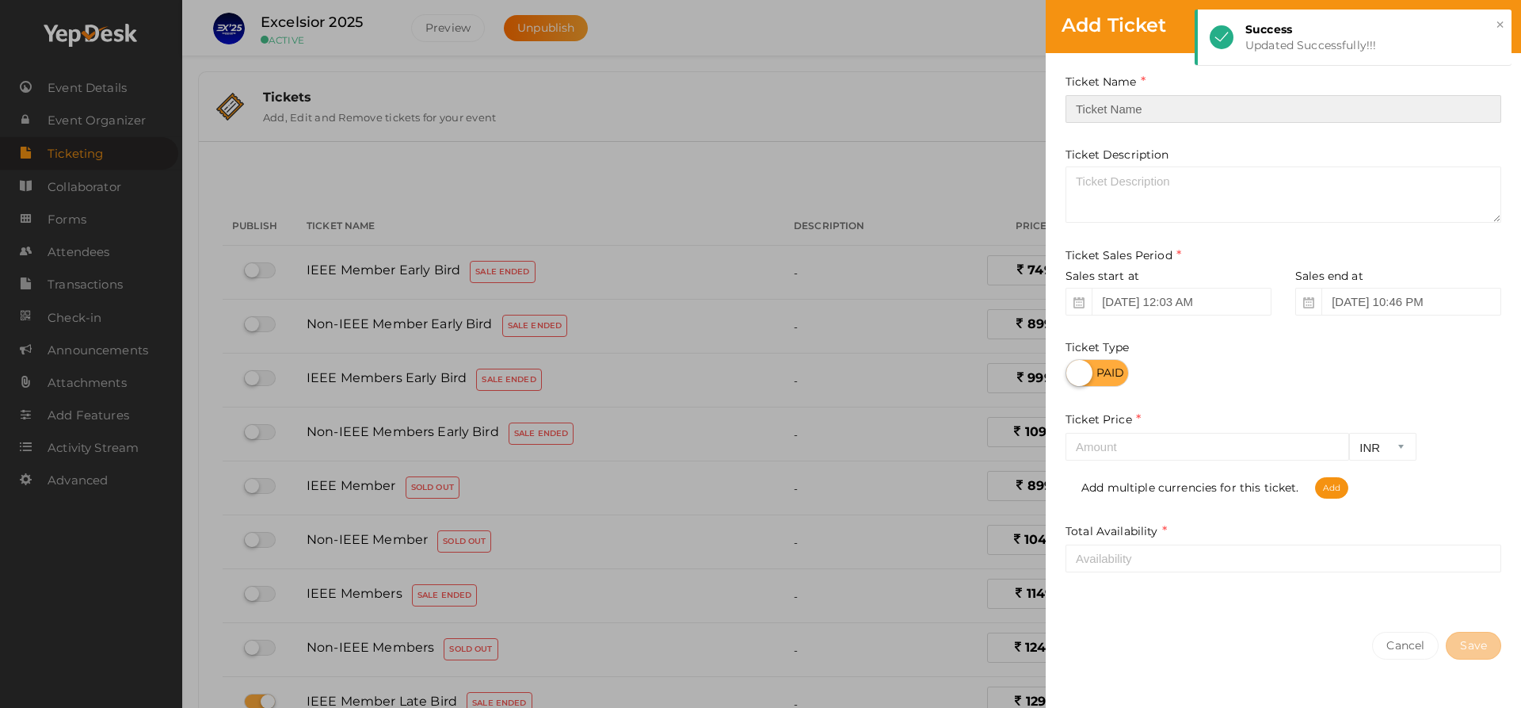
click at [1243, 109] on input "text" at bounding box center [1284, 109] width 436 height 28
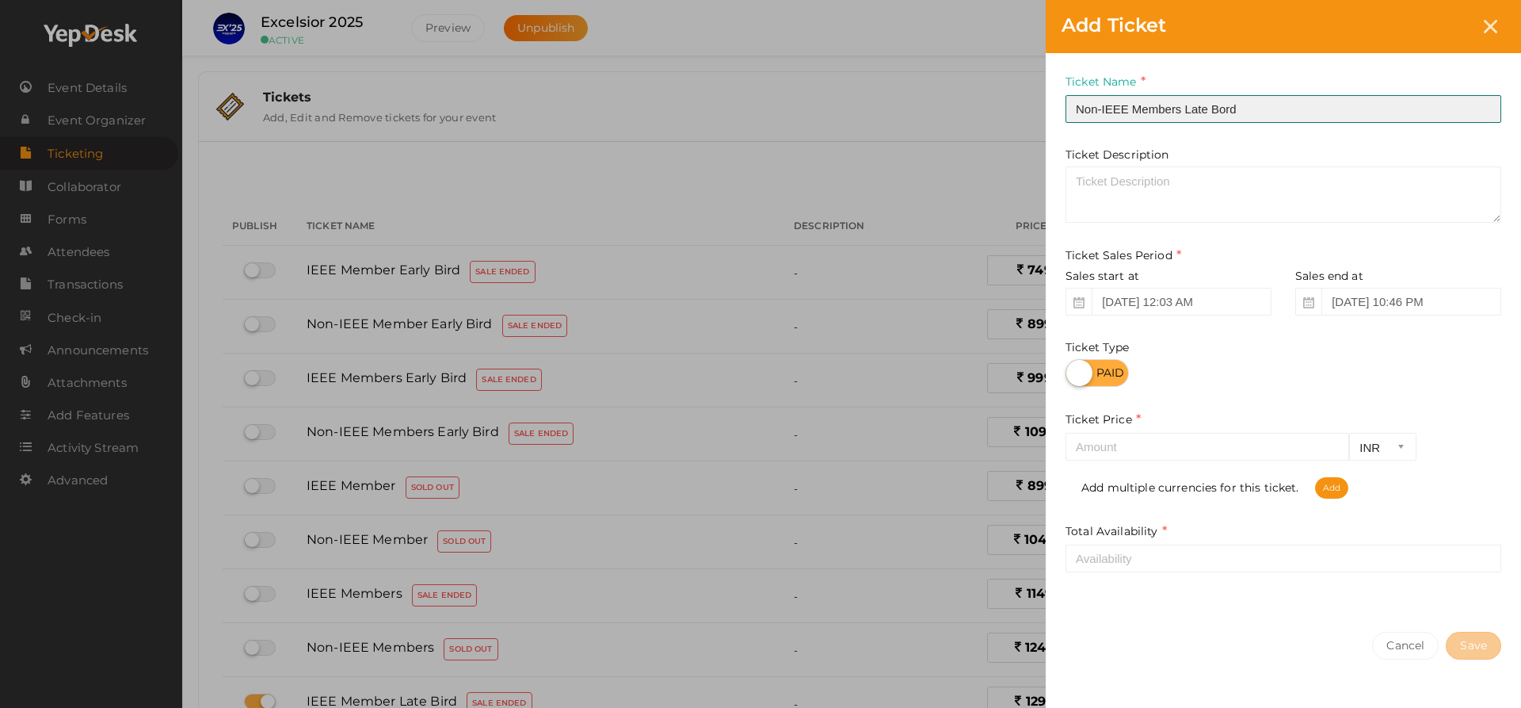
click at [1229, 109] on input "Non-IEEE Members Late Bord" at bounding box center [1284, 109] width 436 height 28
type input "Non-IEEE Members Late Bird"
click at [1302, 304] on span at bounding box center [1309, 302] width 26 height 28
click at [1309, 304] on icon at bounding box center [1309, 302] width 11 height 11
click at [1345, 304] on input "Sep 14, 2025 10:46 PM" at bounding box center [1412, 302] width 180 height 28
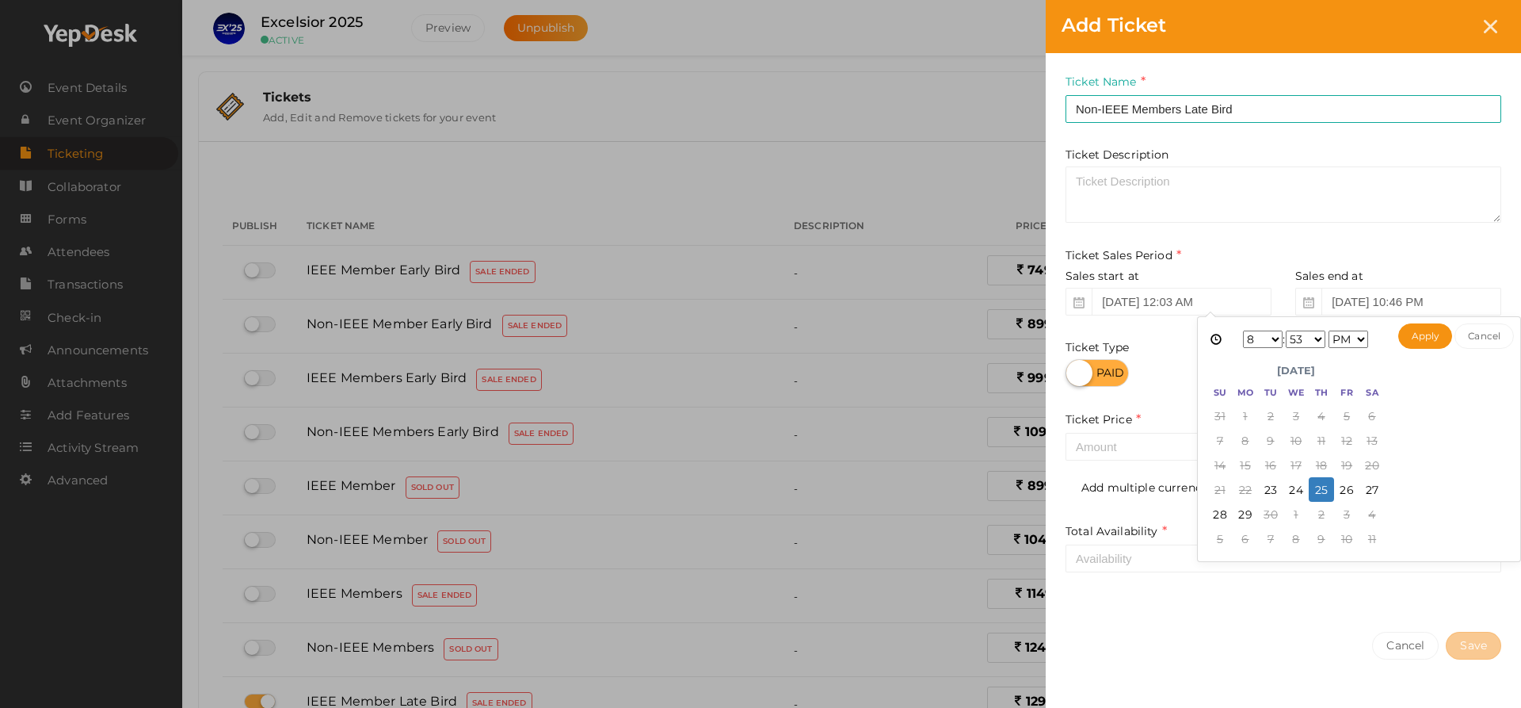
click at [1267, 339] on select "1 2 3 4 5 6 7 8 9 10 11 12" at bounding box center [1263, 338] width 40 height 17
click at [1311, 341] on select "00 01 02 03 04 05 06 07 08 09 10 11 12 13 14 15 16 17 18 19 20 21 22 23 24 25 2…" at bounding box center [1306, 338] width 40 height 17
click at [1431, 330] on button "Apply" at bounding box center [1426, 335] width 55 height 25
type input "Sep 25, 2025 11:59 PM"
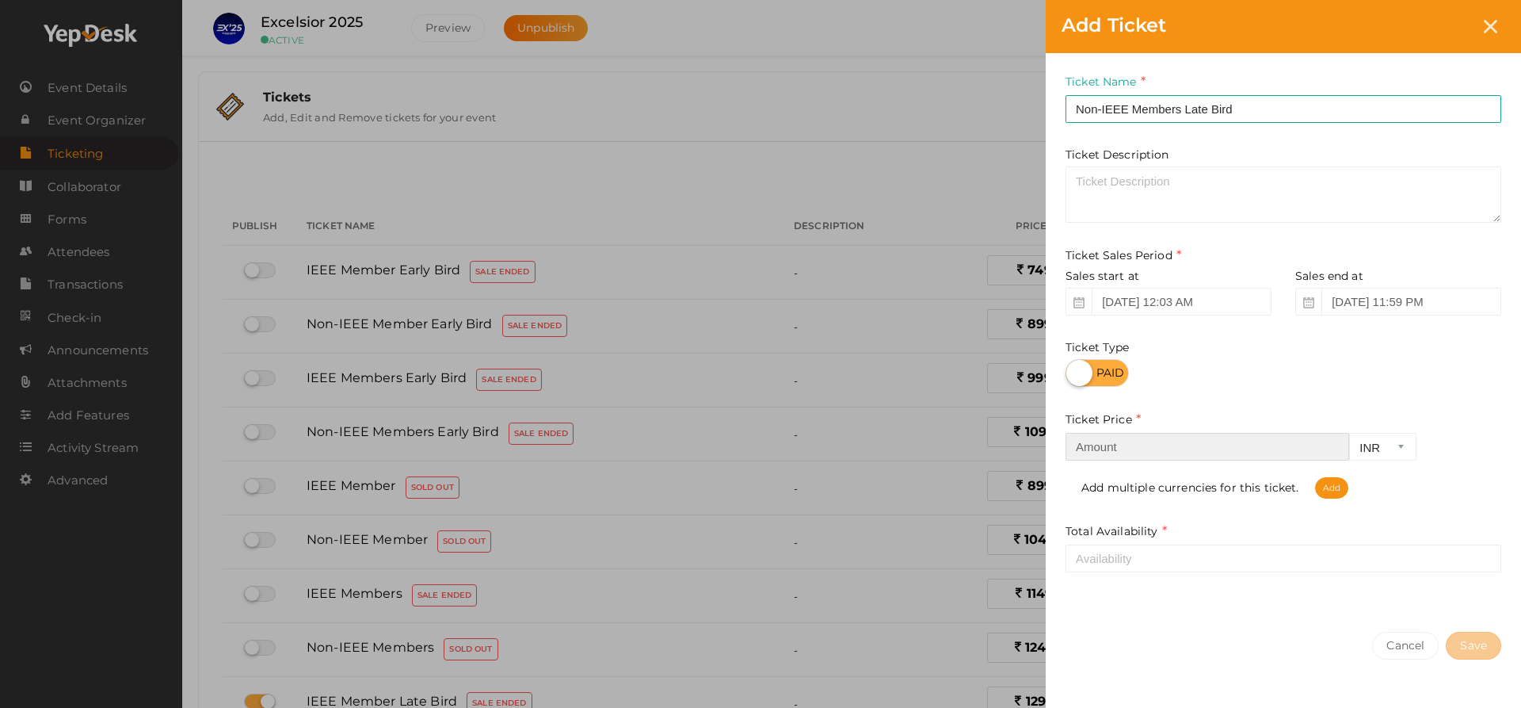
click at [1197, 455] on input "number" at bounding box center [1208, 447] width 284 height 28
type input "1759"
click at [1130, 575] on div "Ticket Name Non-IEEE Members Late Bird Required. Ticket Name already used. Tick…" at bounding box center [1283, 334] width 475 height 563
click at [1130, 567] on input "number" at bounding box center [1284, 558] width 436 height 28
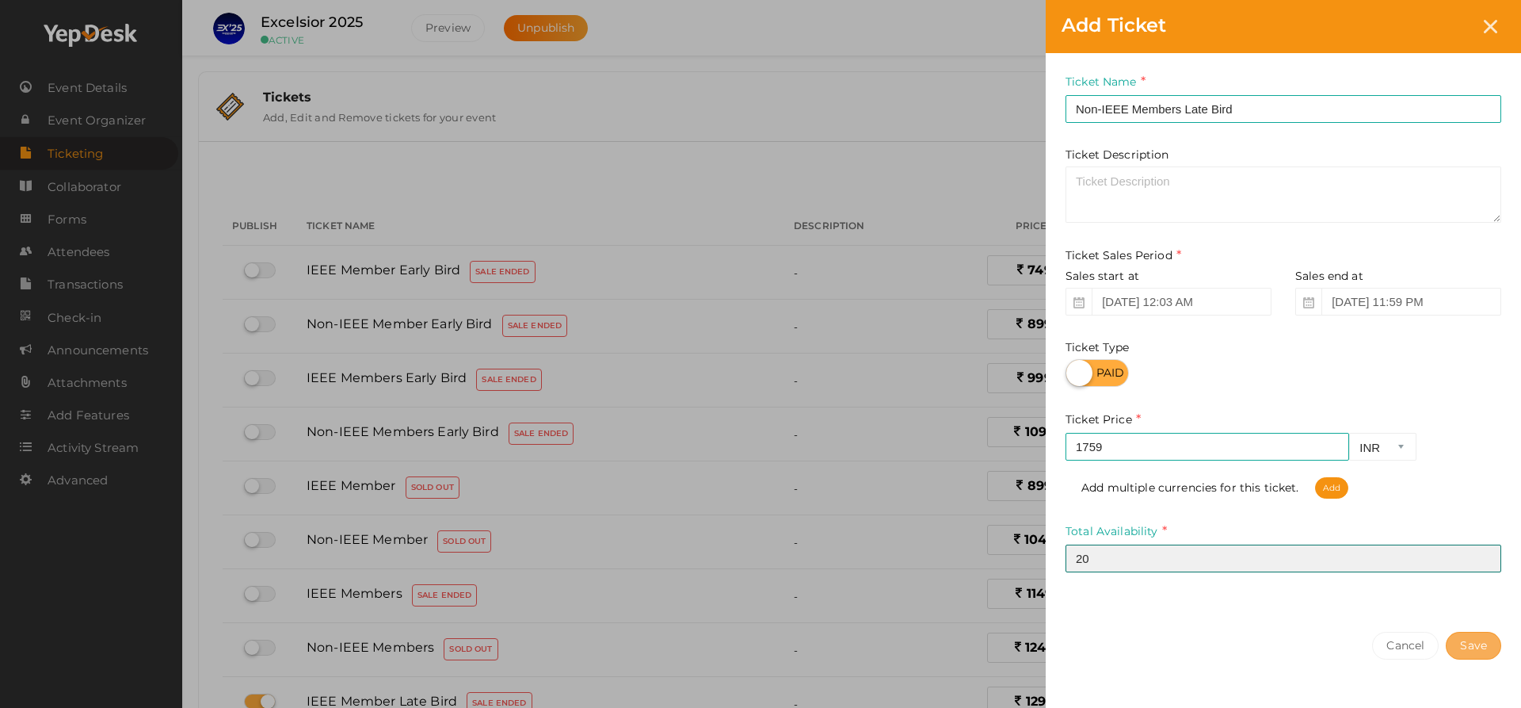
type input "20"
click at [1487, 636] on button "Save" at bounding box center [1473, 646] width 55 height 28
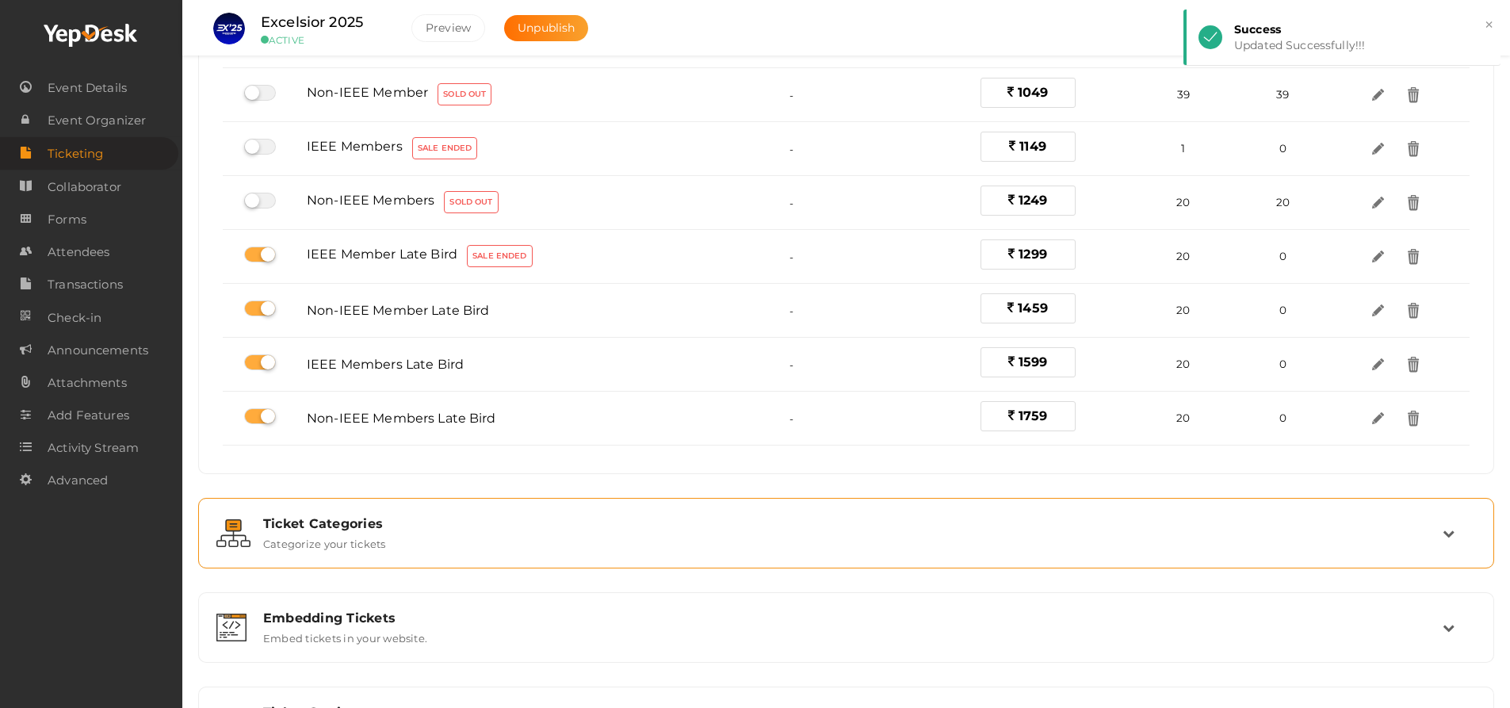
click at [613, 534] on div "Ticket Categories Categorize your tickets" at bounding box center [846, 533] width 1191 height 34
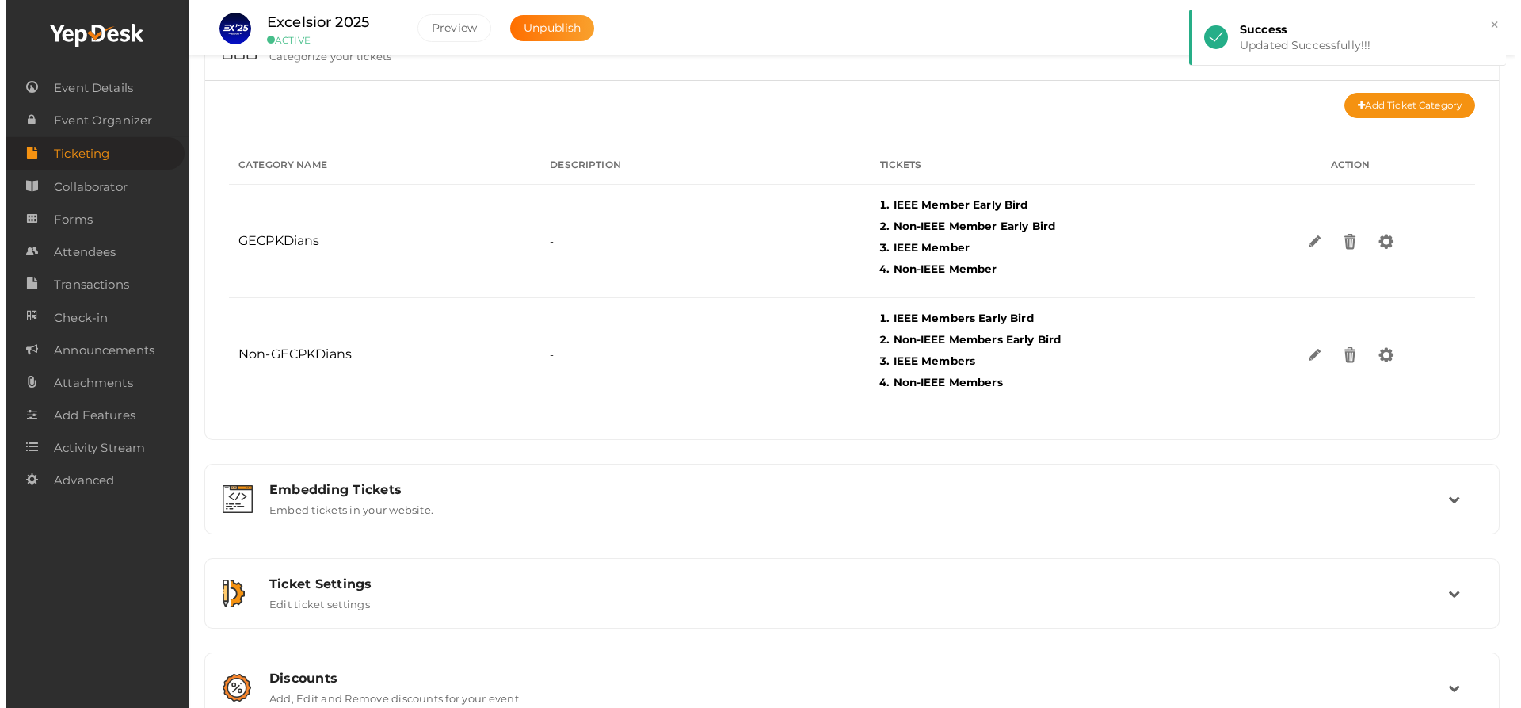
scroll to position [194, 0]
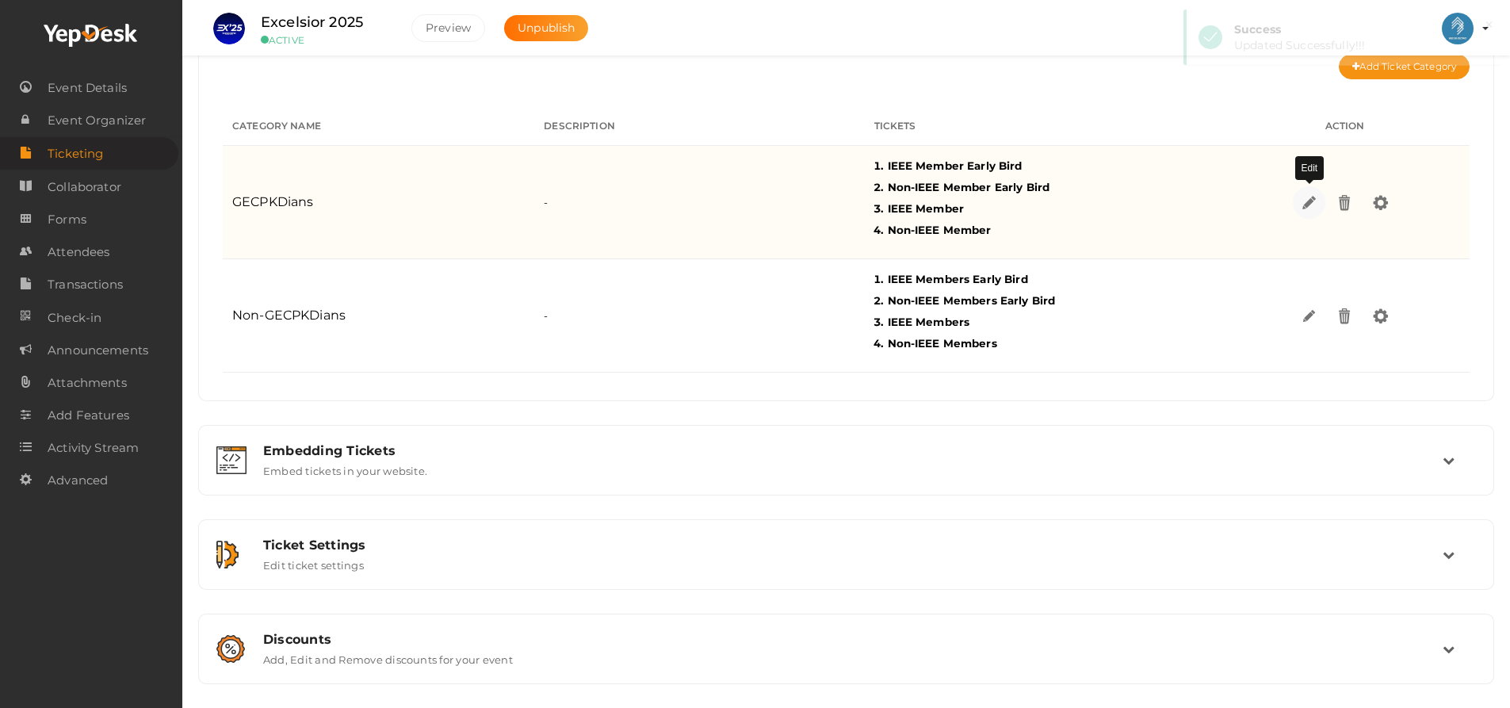
click at [1309, 205] on img at bounding box center [1309, 202] width 18 height 18
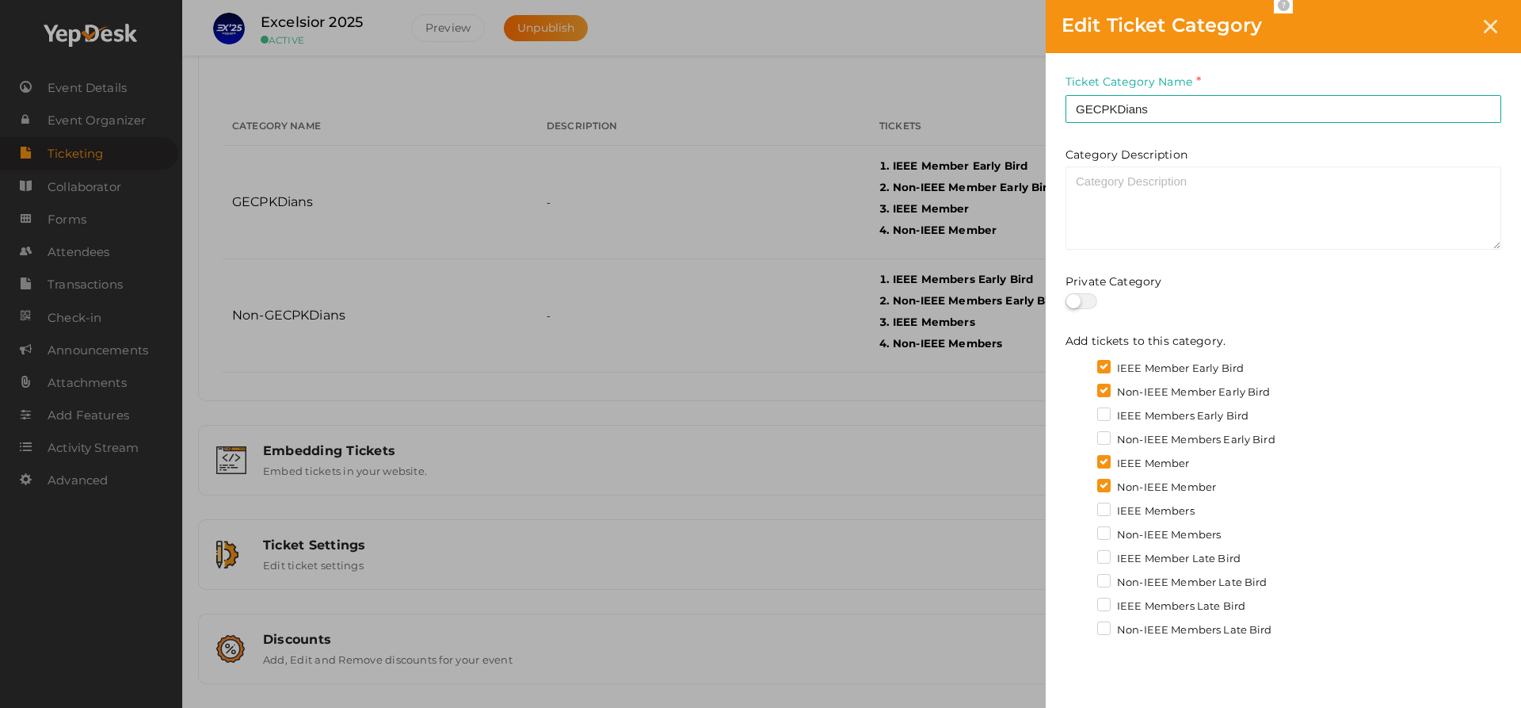
click at [1105, 556] on label "IEEE Member Late Bird" at bounding box center [1168, 559] width 143 height 16
click at [1082, 554] on input "IEEE Member Late Bird" at bounding box center [1082, 554] width 0 height 0
click at [1107, 585] on label "Non-IEEE Member Late Bird" at bounding box center [1182, 583] width 170 height 16
click at [1082, 578] on input "Non-IEEE Member Late Bird" at bounding box center [1082, 578] width 0 height 0
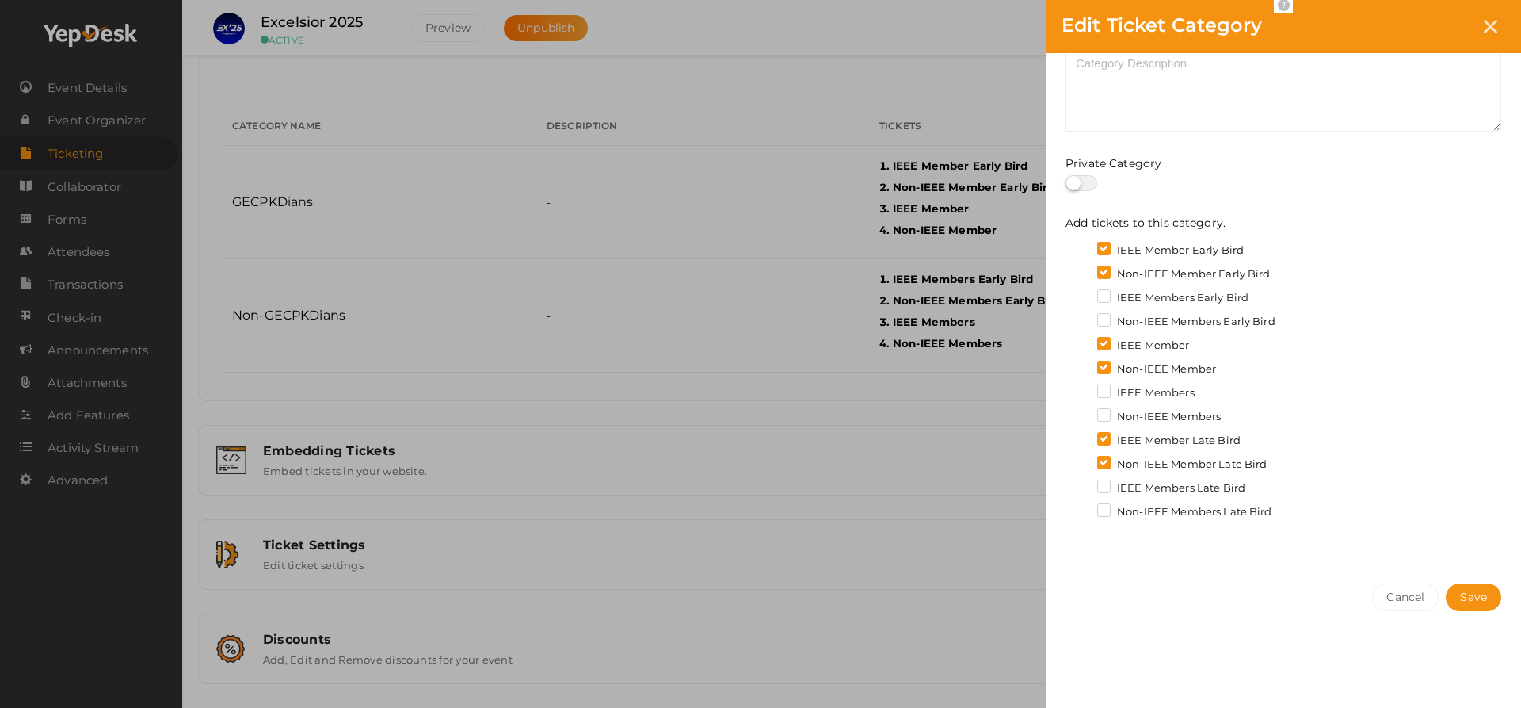
click at [1468, 581] on div "Cancel Save" at bounding box center [1283, 628] width 475 height 123
click at [1468, 585] on button "Save" at bounding box center [1473, 597] width 55 height 28
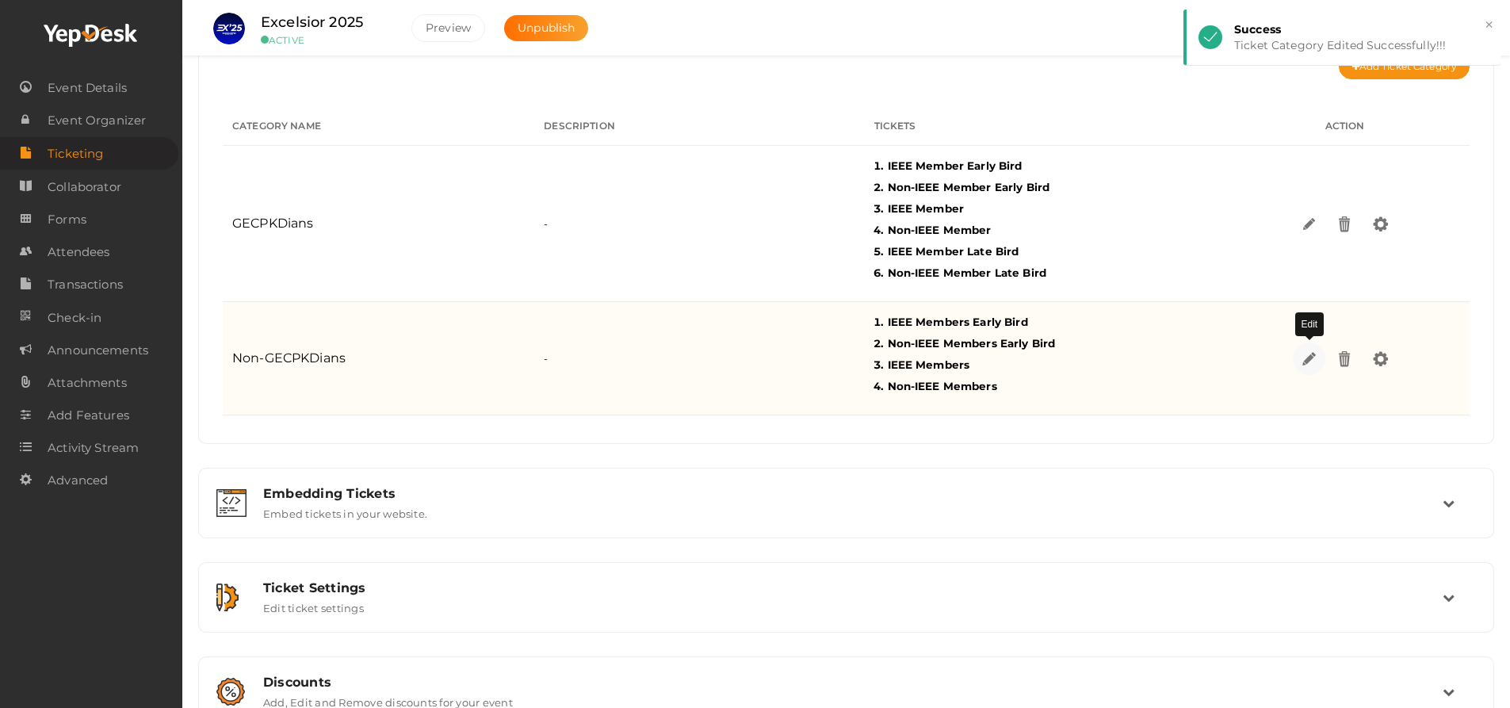
click at [1313, 364] on img at bounding box center [1309, 358] width 18 height 18
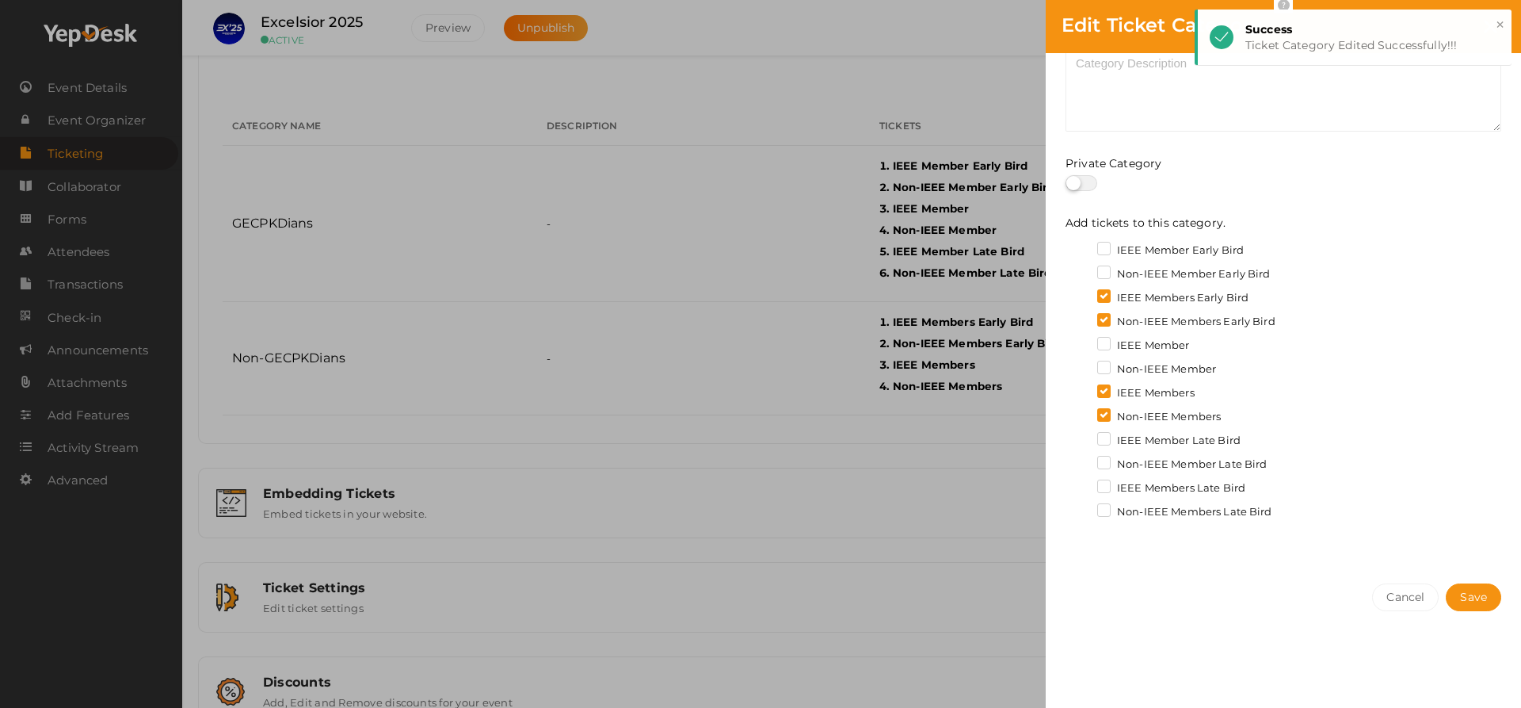
click at [1105, 483] on label "IEEE Members Late Bird" at bounding box center [1171, 488] width 148 height 16
click at [1082, 483] on input "IEEE Members Late Bird" at bounding box center [1082, 483] width 0 height 0
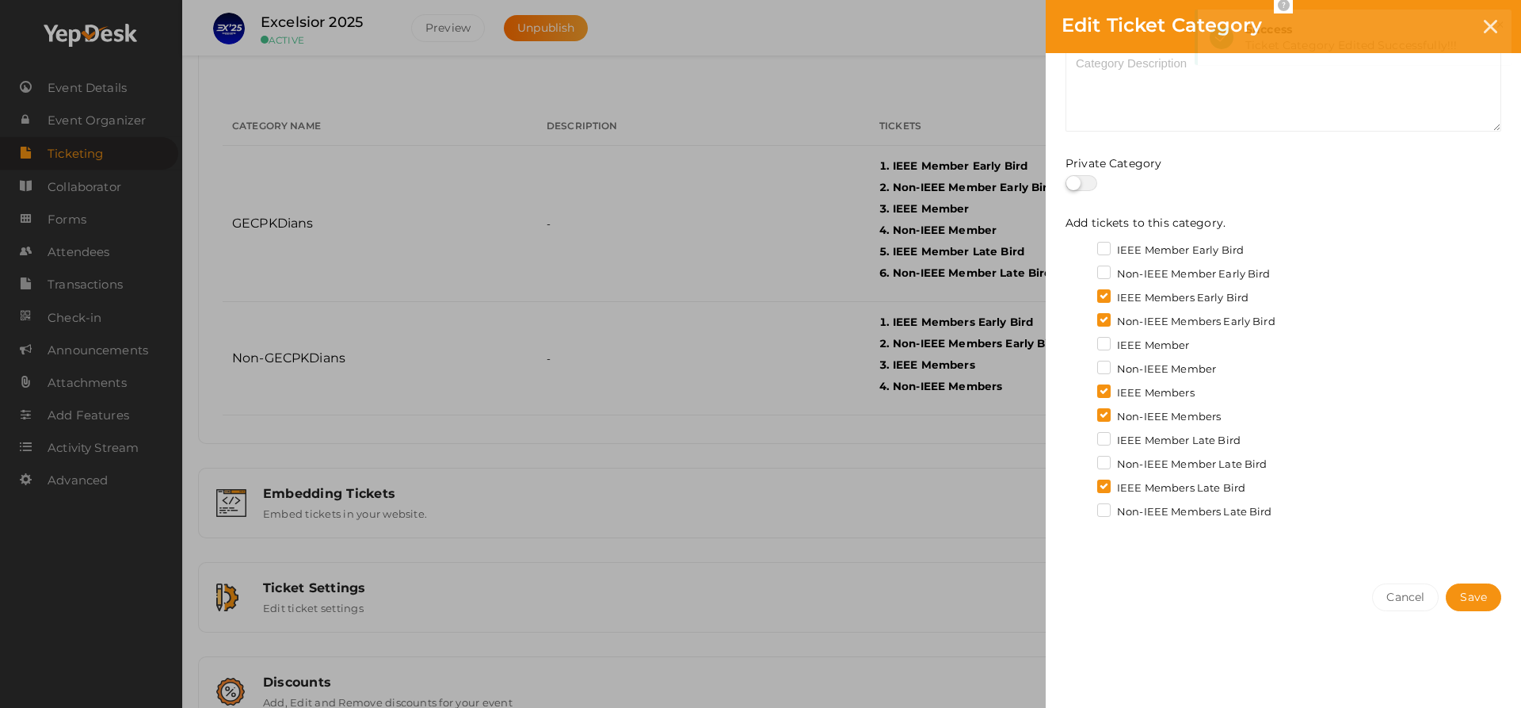
click at [1105, 510] on label "Non-IEEE Members Late Bird" at bounding box center [1184, 512] width 175 height 16
click at [1082, 507] on input "Non-IEEE Members Late Bird" at bounding box center [1082, 507] width 0 height 0
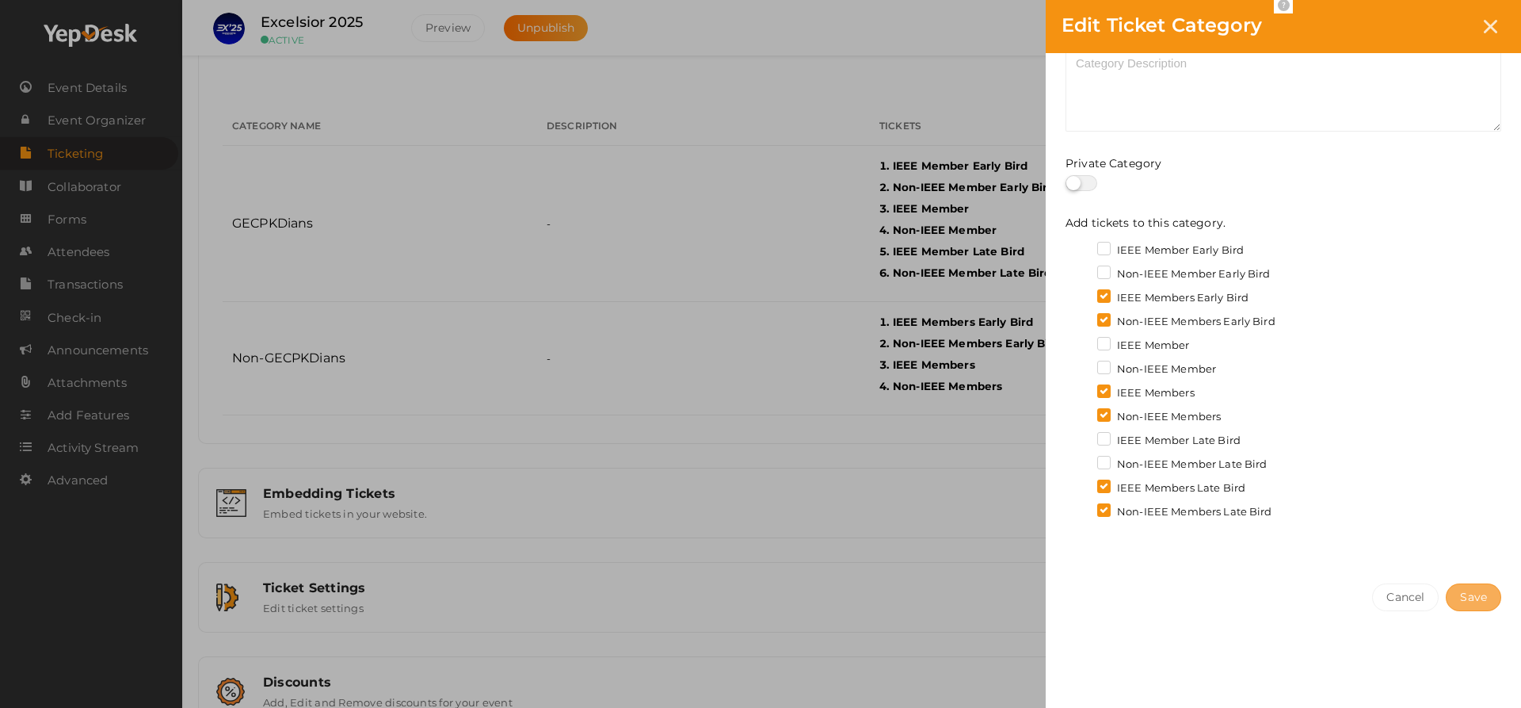
click at [1468, 597] on span "Save" at bounding box center [1473, 597] width 27 height 17
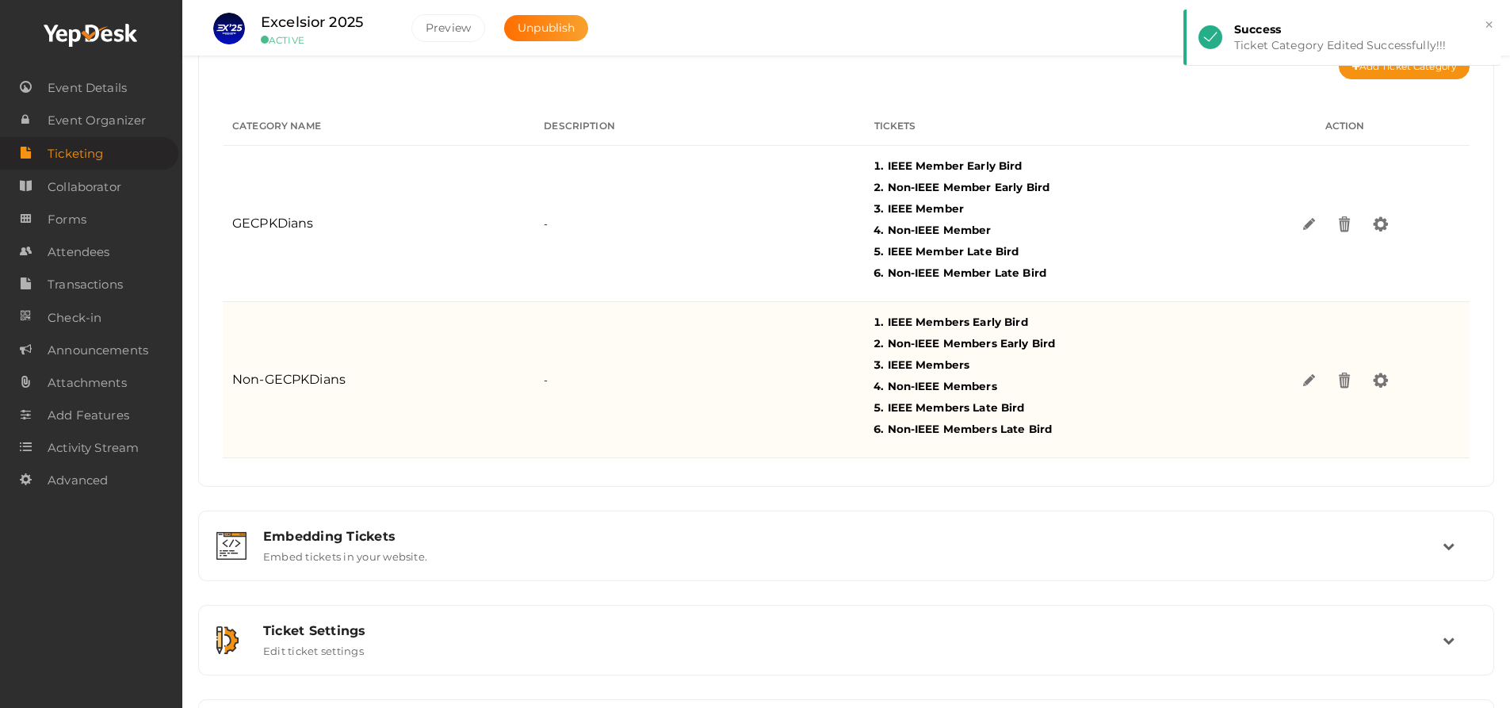
scroll to position [0, 0]
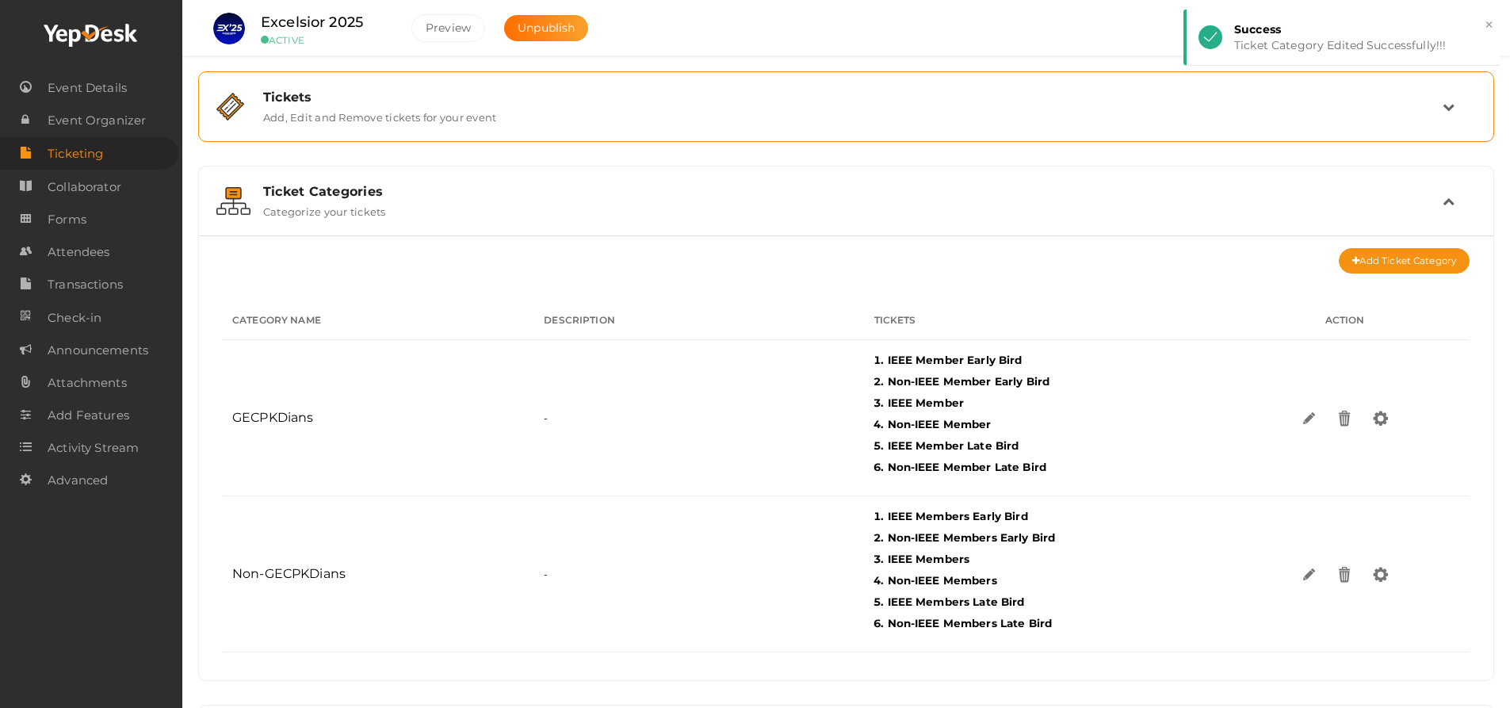
click at [950, 109] on div "Tickets Add, Edit and Remove tickets for your event" at bounding box center [846, 107] width 1191 height 34
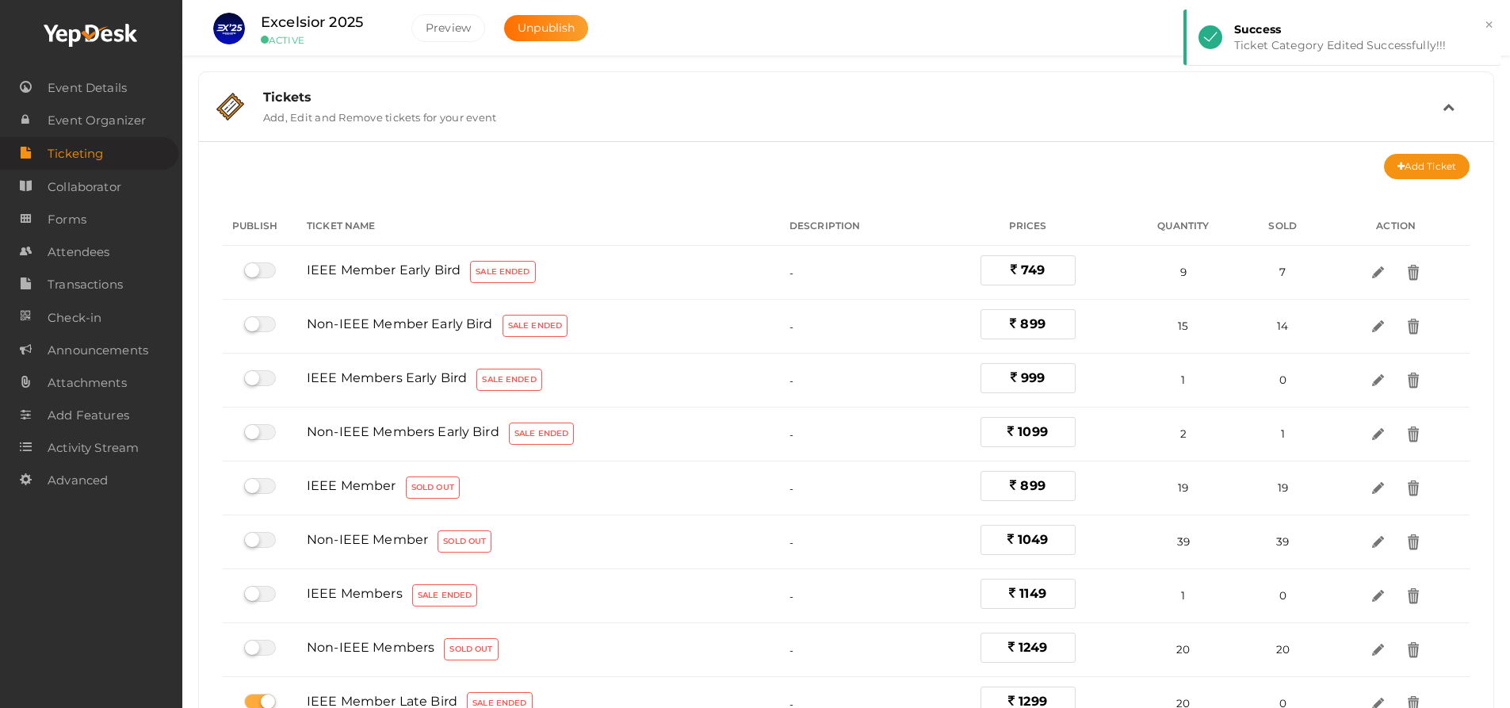
click at [950, 109] on div "Tickets Add, Edit and Remove tickets for your event" at bounding box center [846, 107] width 1191 height 34
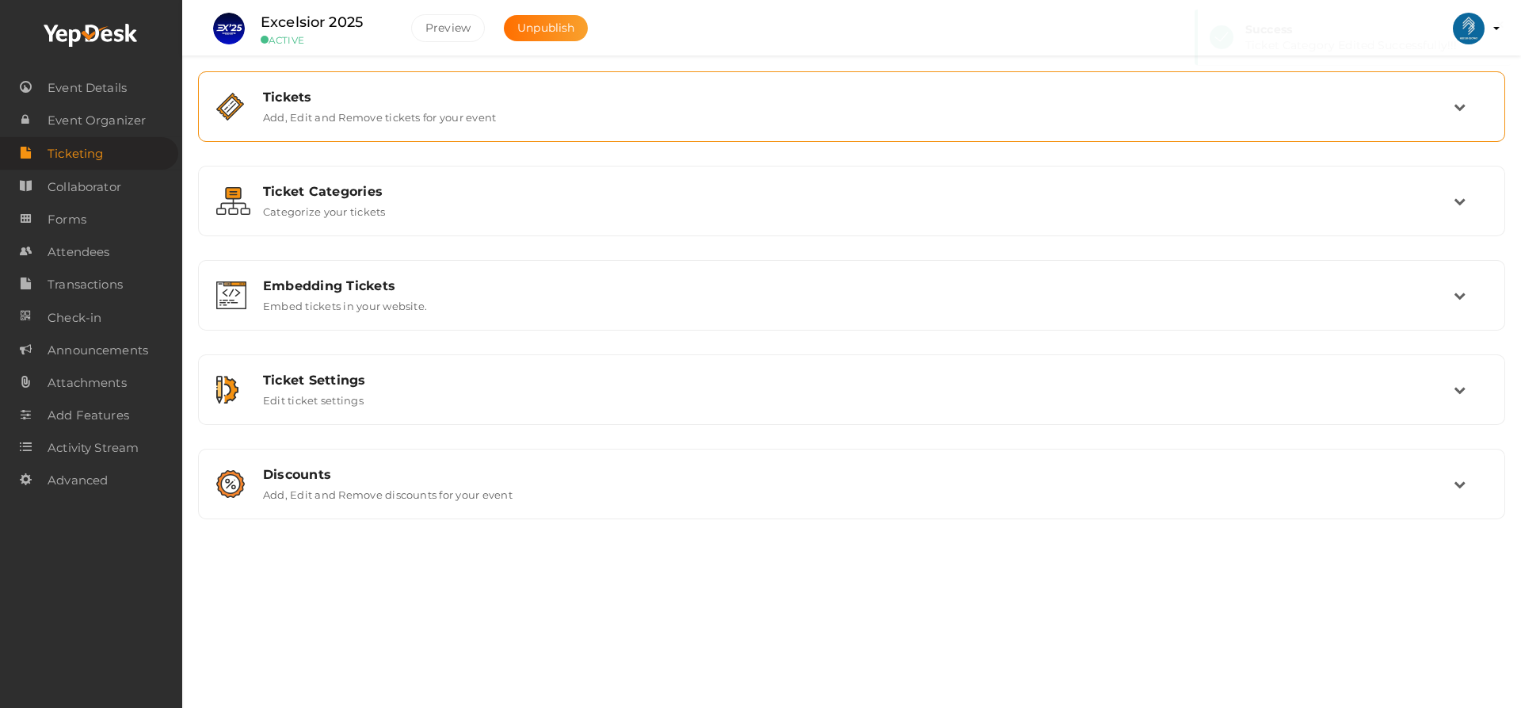
click at [911, 99] on div "Tickets" at bounding box center [858, 97] width 1191 height 15
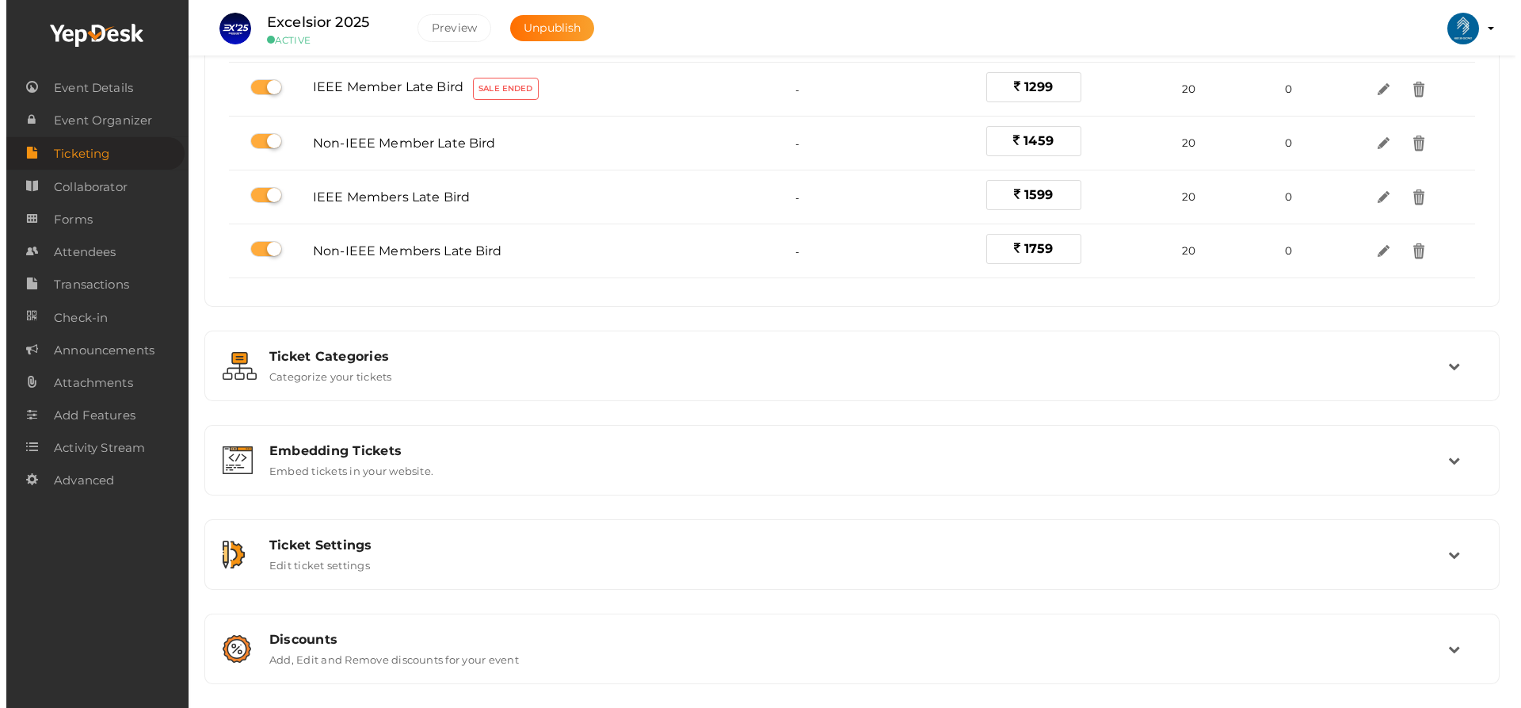
scroll to position [466, 0]
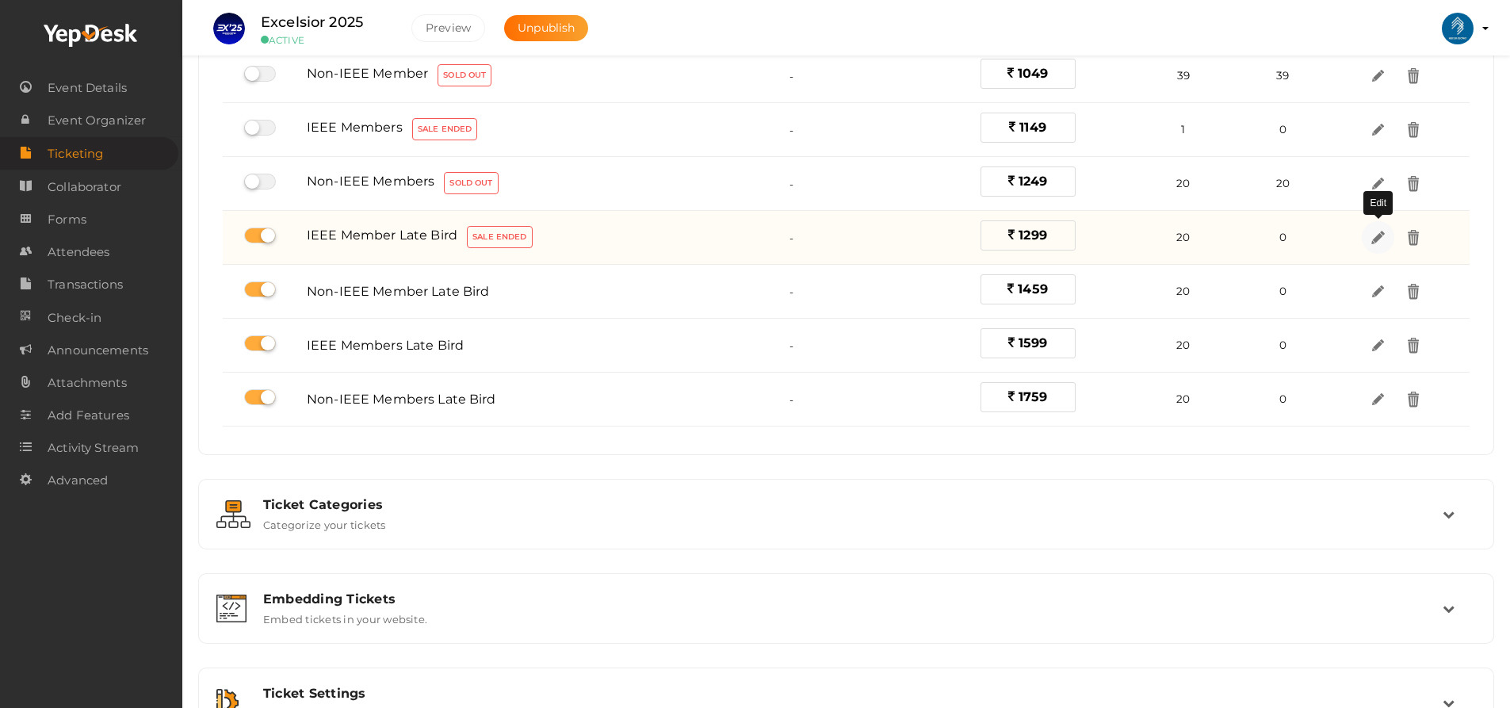
click at [1378, 246] on img at bounding box center [1378, 237] width 18 height 18
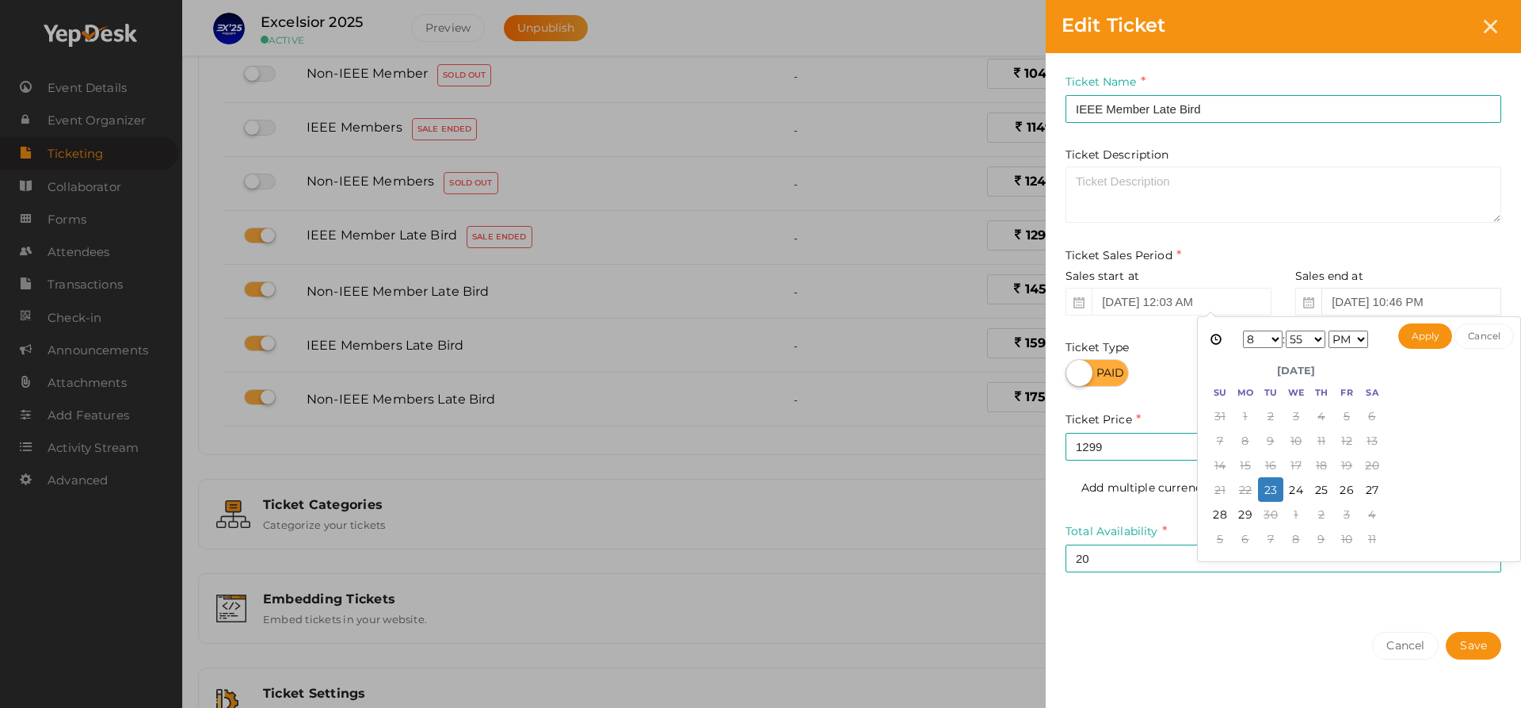
click at [1355, 299] on input "Sep 14, 2025 10:46 PM" at bounding box center [1412, 302] width 180 height 28
click at [1271, 338] on select "1 2 3 4 5 6 7 8 9 10 11 12" at bounding box center [1263, 338] width 40 height 17
click at [1301, 331] on select "00 01 02 03 04 05 06 07 08 09 10 11 12 13 14 15 16 17 18 19 20 21 22 23 24 25 2…" at bounding box center [1306, 338] width 40 height 17
click at [1422, 346] on button "Apply" at bounding box center [1426, 335] width 55 height 25
type input "Sep 25, 2025 11:59 PM"
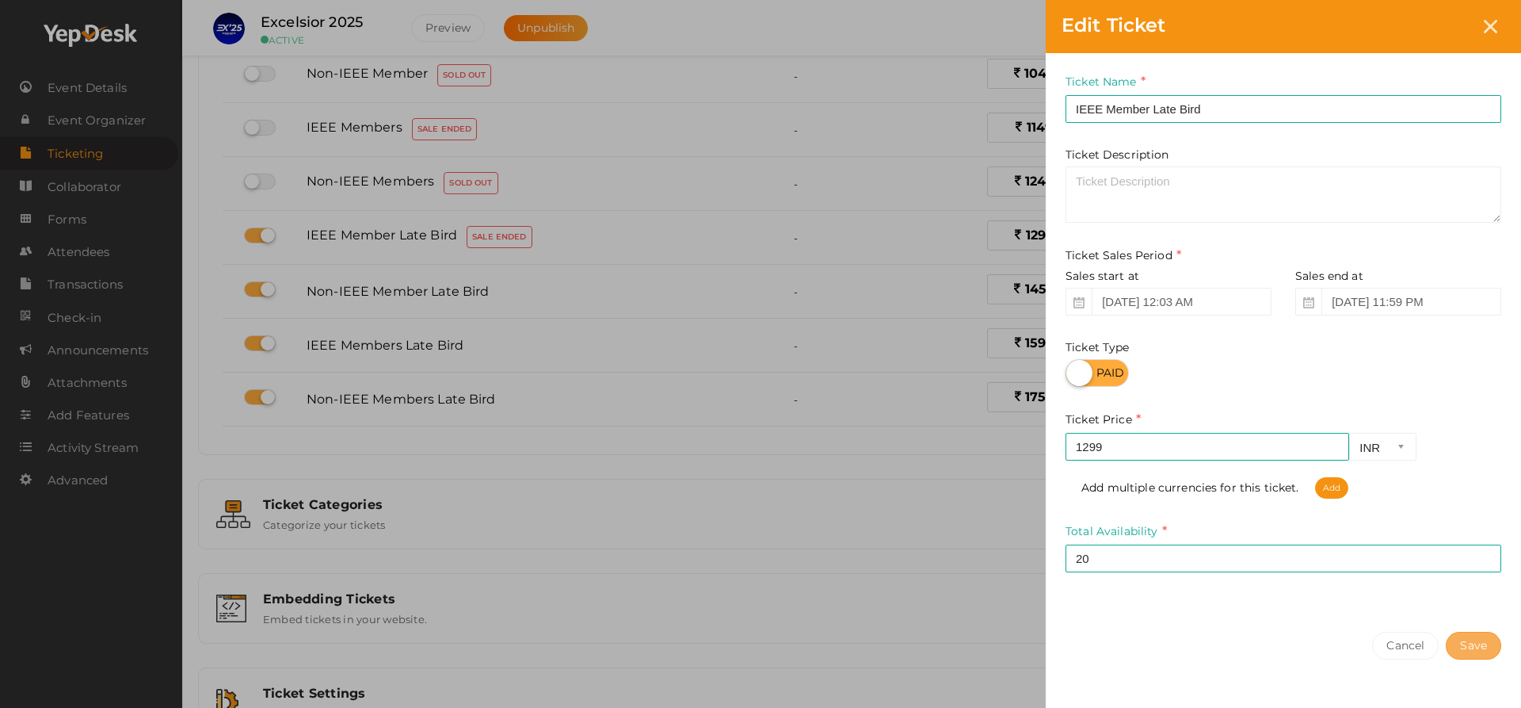
click at [1477, 643] on button "Save" at bounding box center [1473, 646] width 55 height 28
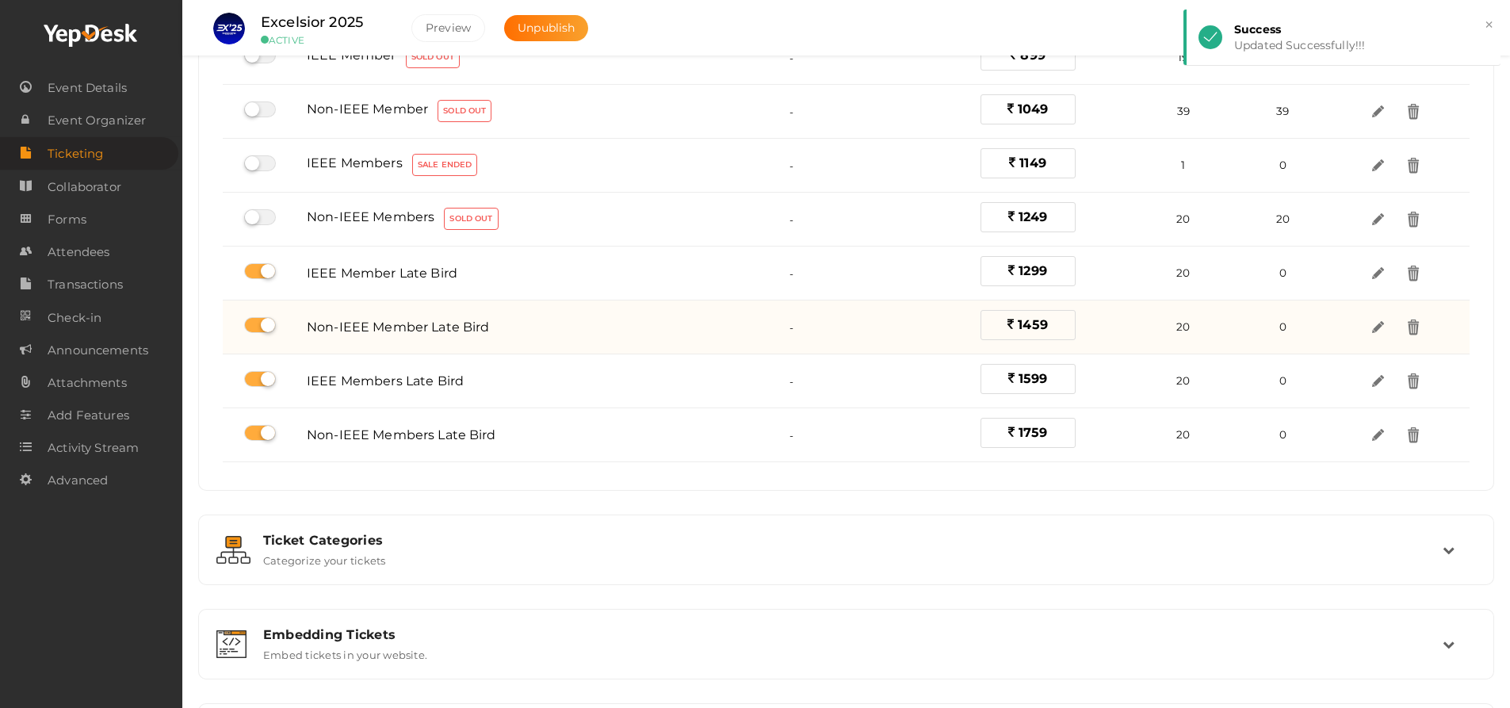
scroll to position [433, 0]
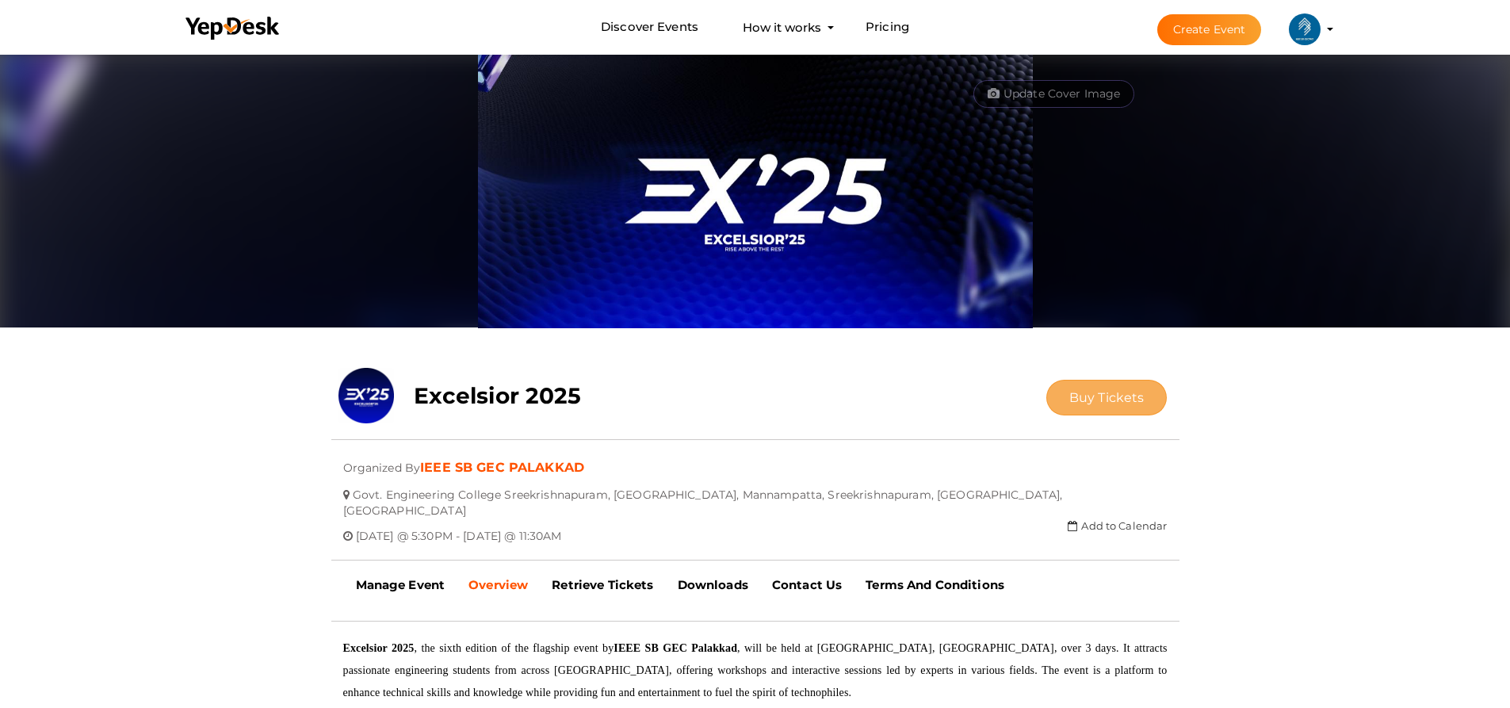
click at [1120, 392] on span "Buy Tickets" at bounding box center [1106, 397] width 75 height 15
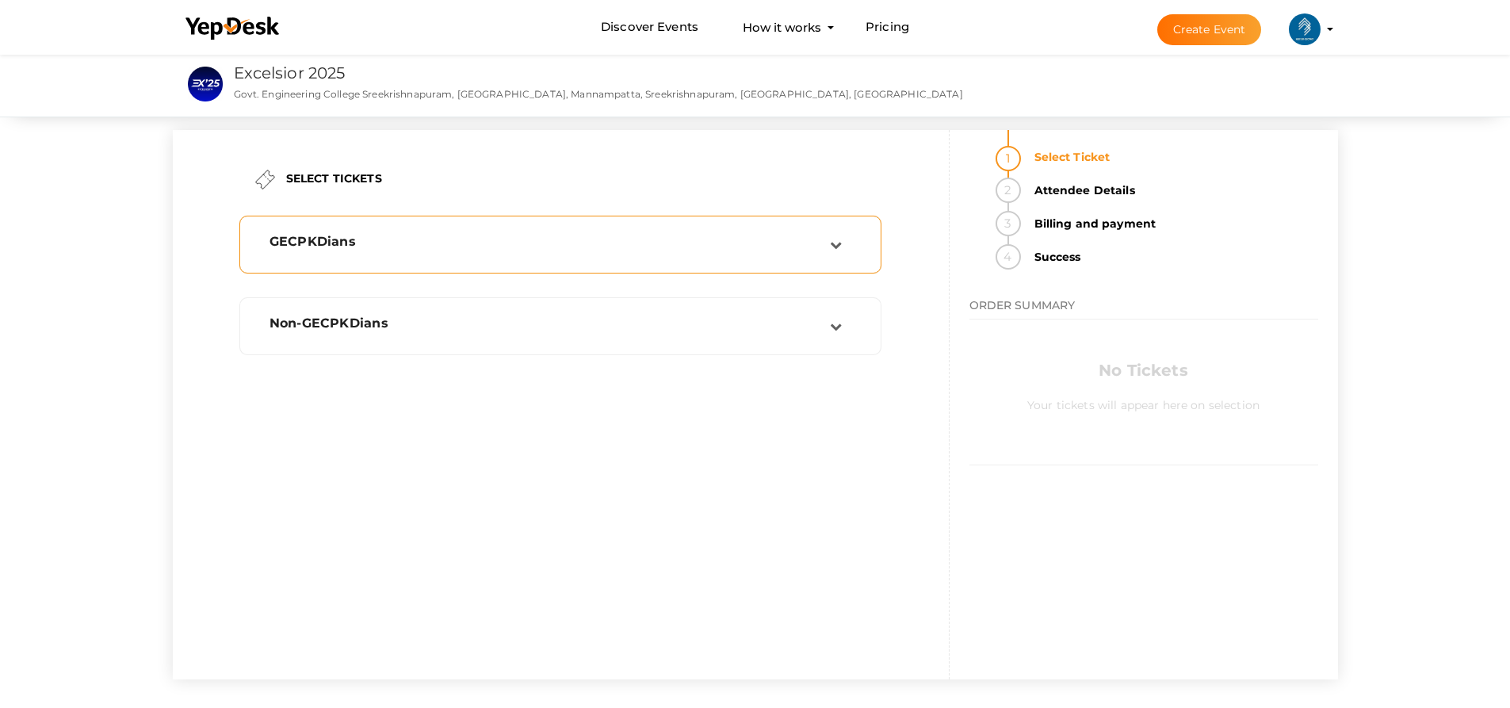
click at [861, 256] on div "GECPKDians" at bounding box center [560, 244] width 625 height 40
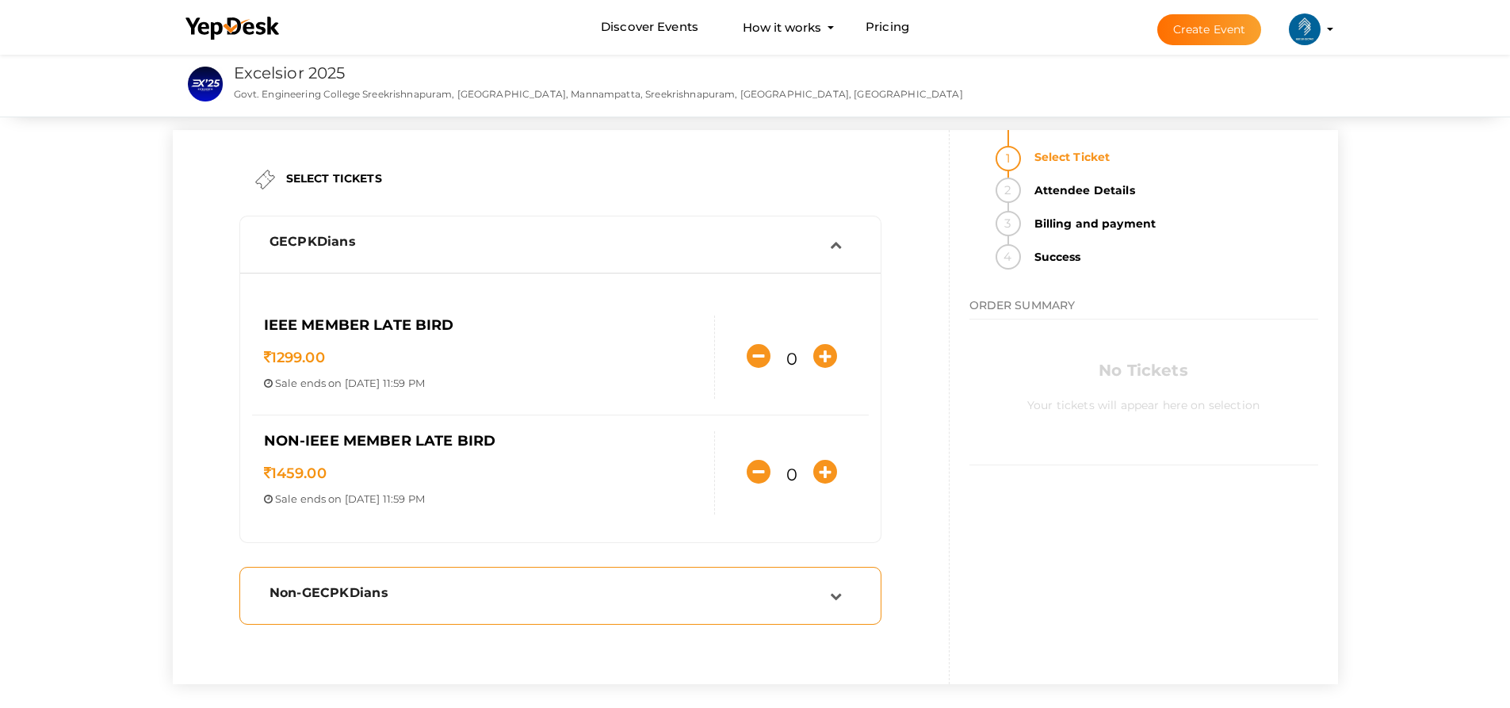
click at [693, 582] on div "Non-GECPKDians" at bounding box center [560, 595] width 625 height 40
